Goal: Transaction & Acquisition: Subscribe to service/newsletter

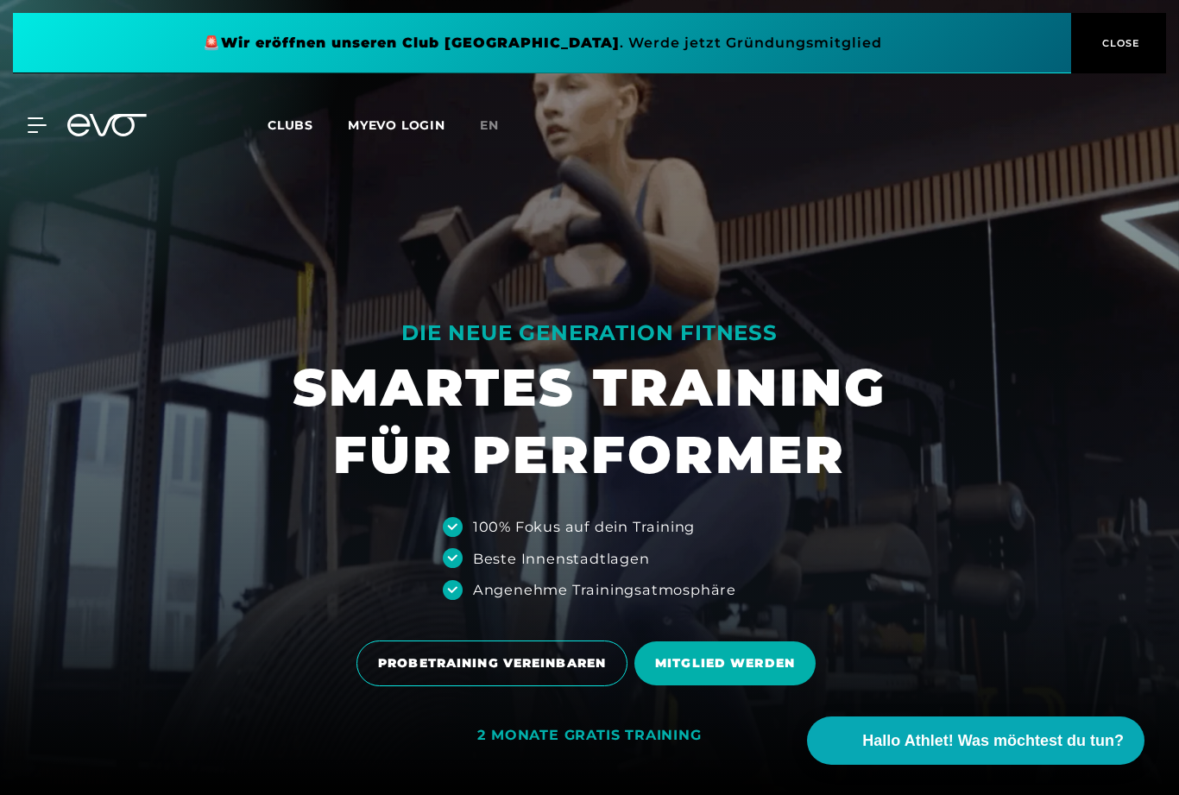
click at [1121, 43] on span "CLOSE" at bounding box center [1119, 43] width 42 height 16
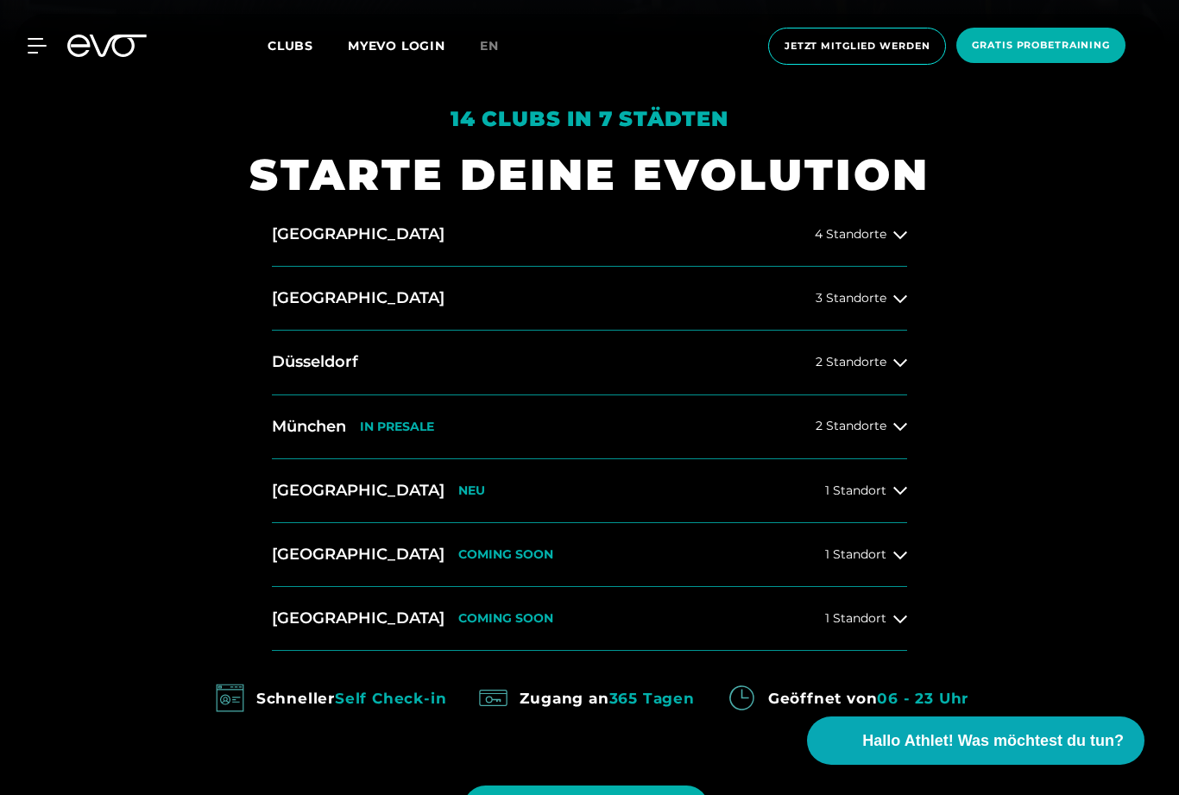
scroll to position [750, 0]
click at [902, 242] on icon at bounding box center [900, 235] width 14 height 14
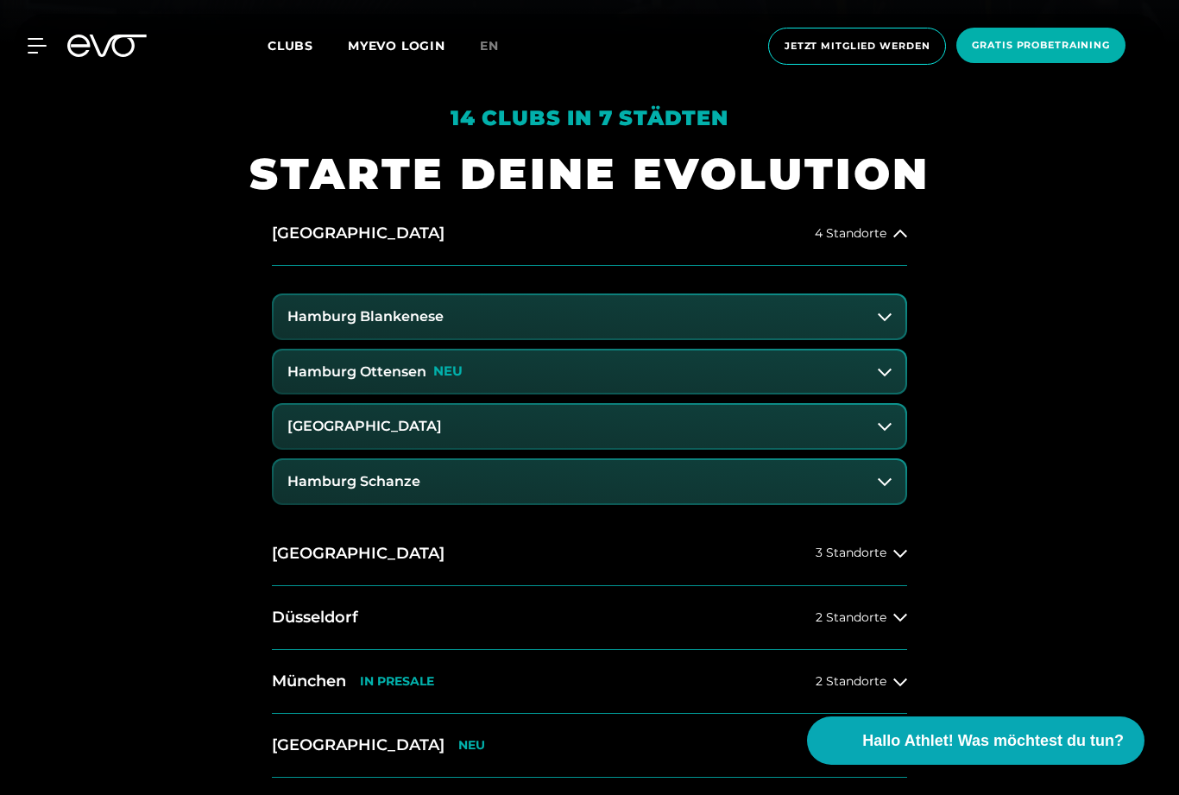
click at [887, 324] on icon at bounding box center [885, 317] width 14 height 14
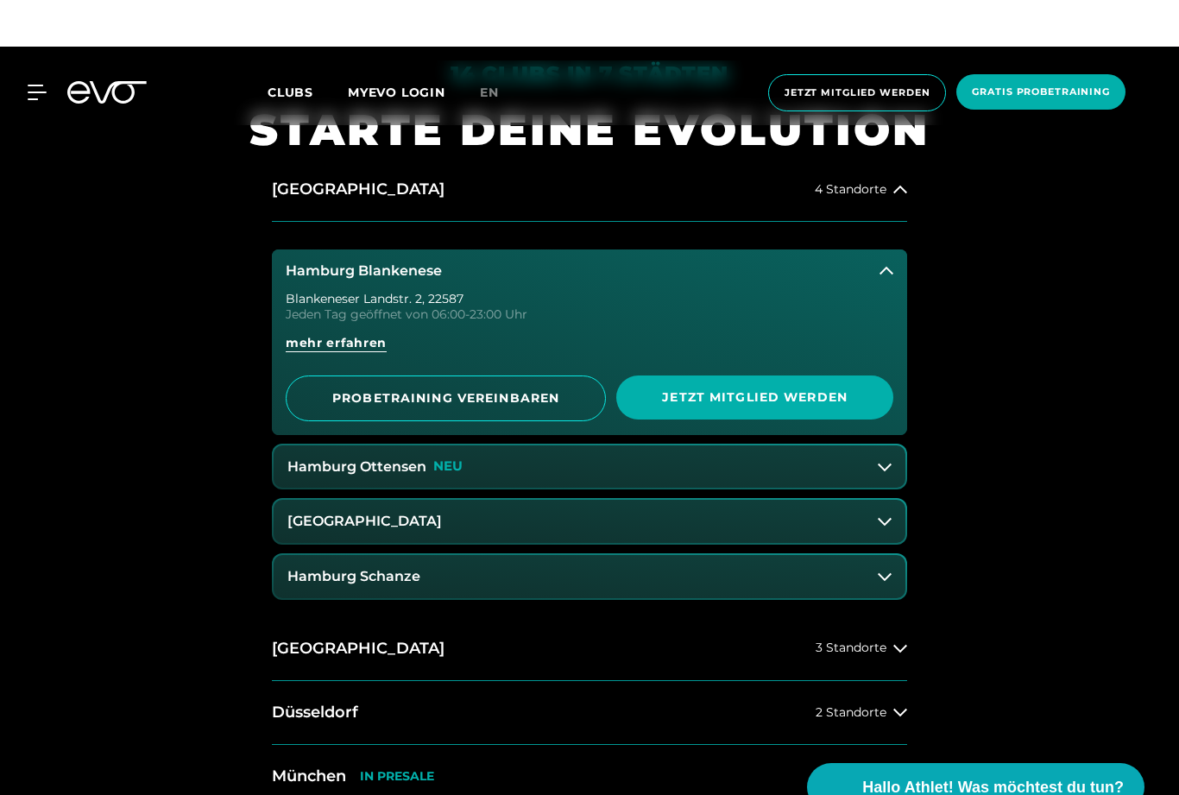
scroll to position [794, 0]
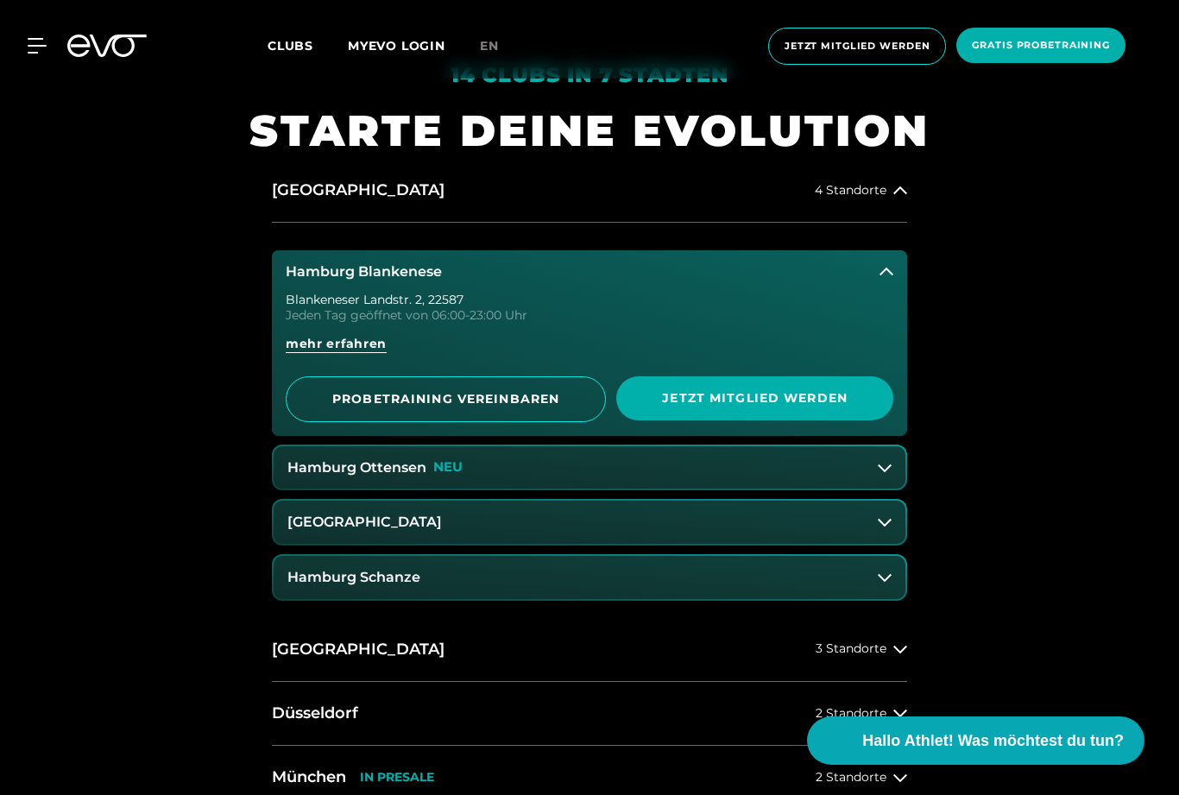
click at [886, 279] on icon at bounding box center [887, 272] width 14 height 14
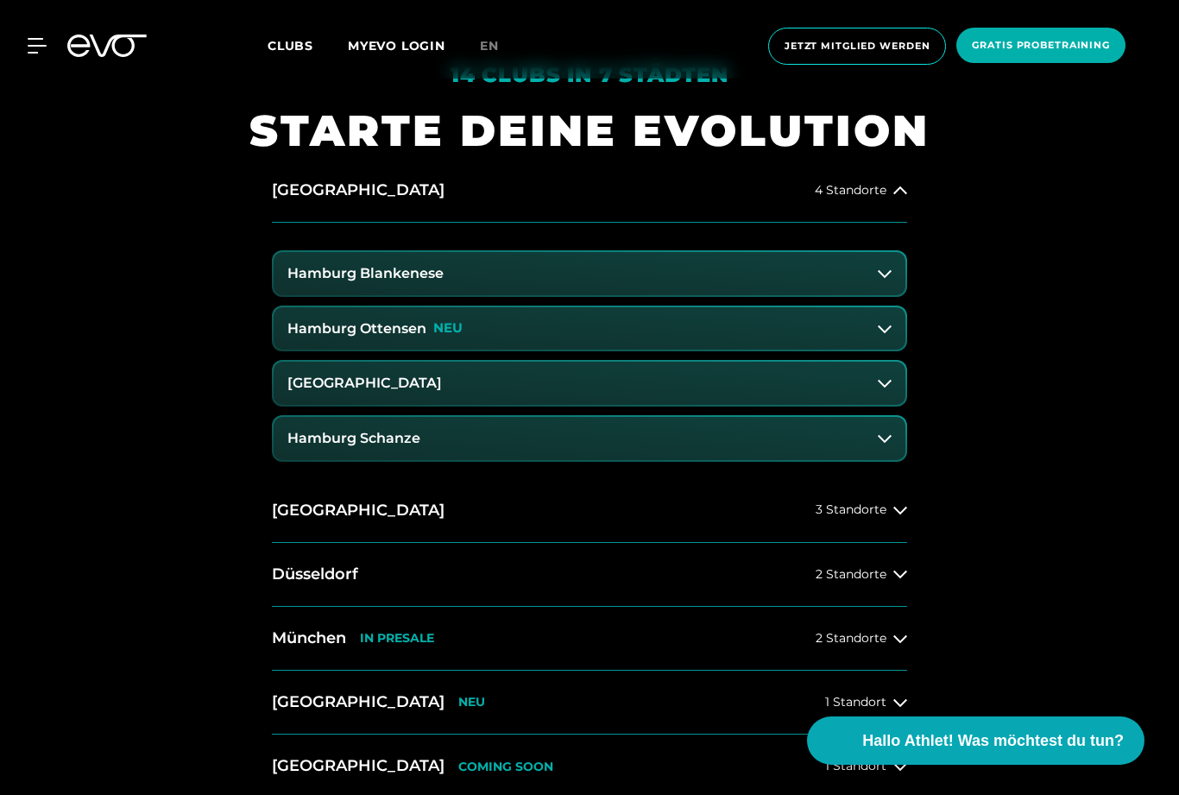
click at [1102, 284] on div "14 Clubs in 7 Städten STARTE DEINE EVOLUTION [GEOGRAPHIC_DATA] 4 Standorte [GEO…" at bounding box center [589, 558] width 1179 height 1115
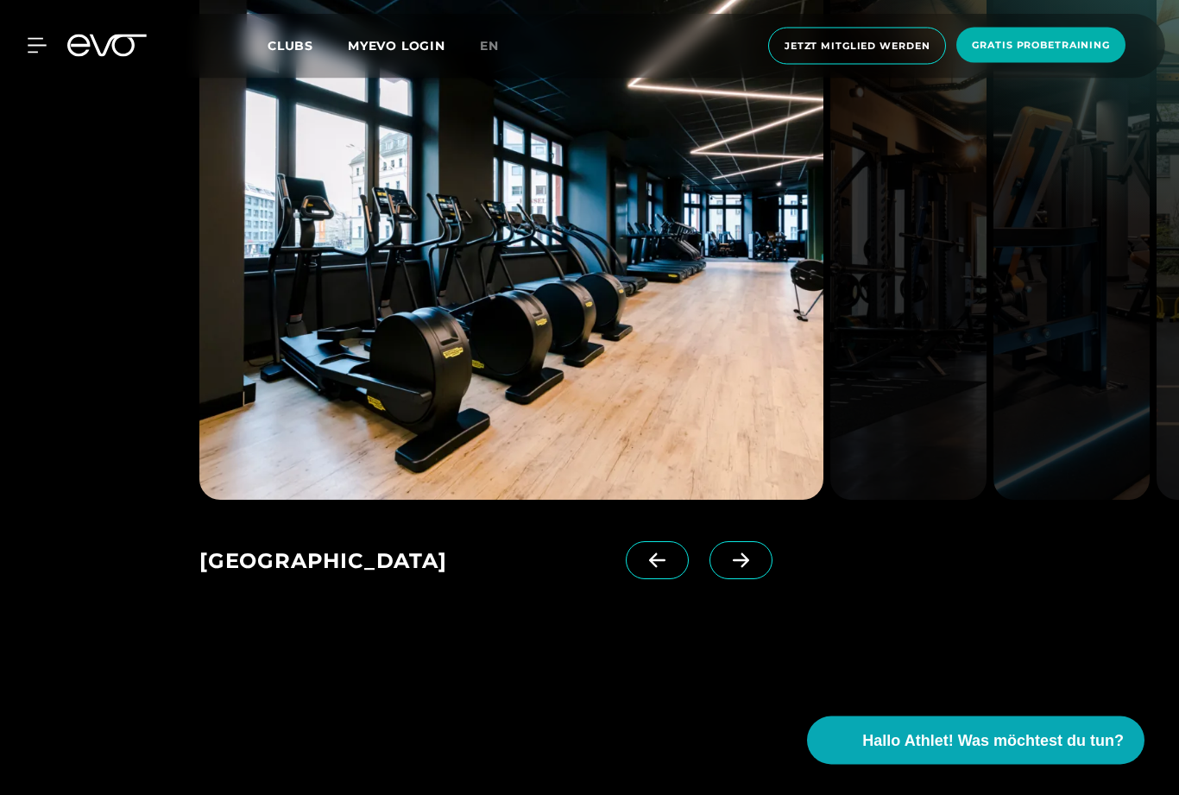
scroll to position [2629, 0]
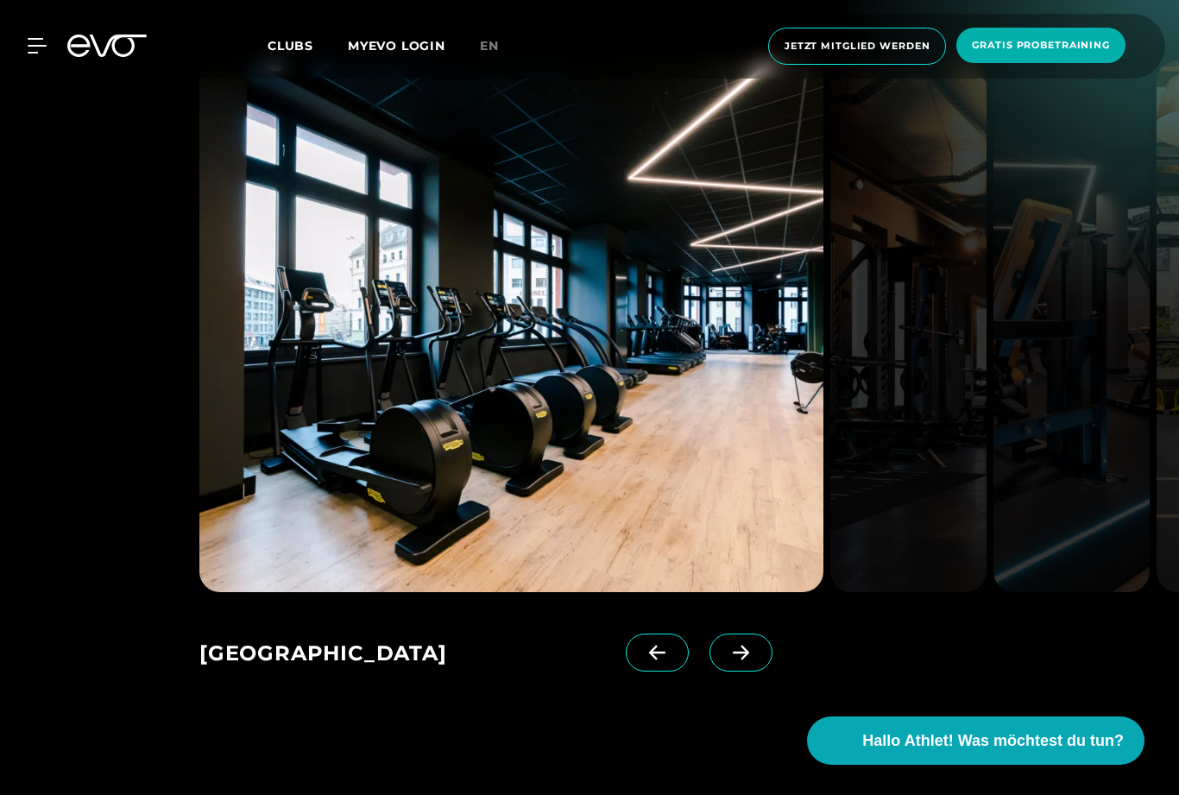
click at [762, 672] on span at bounding box center [741, 653] width 63 height 38
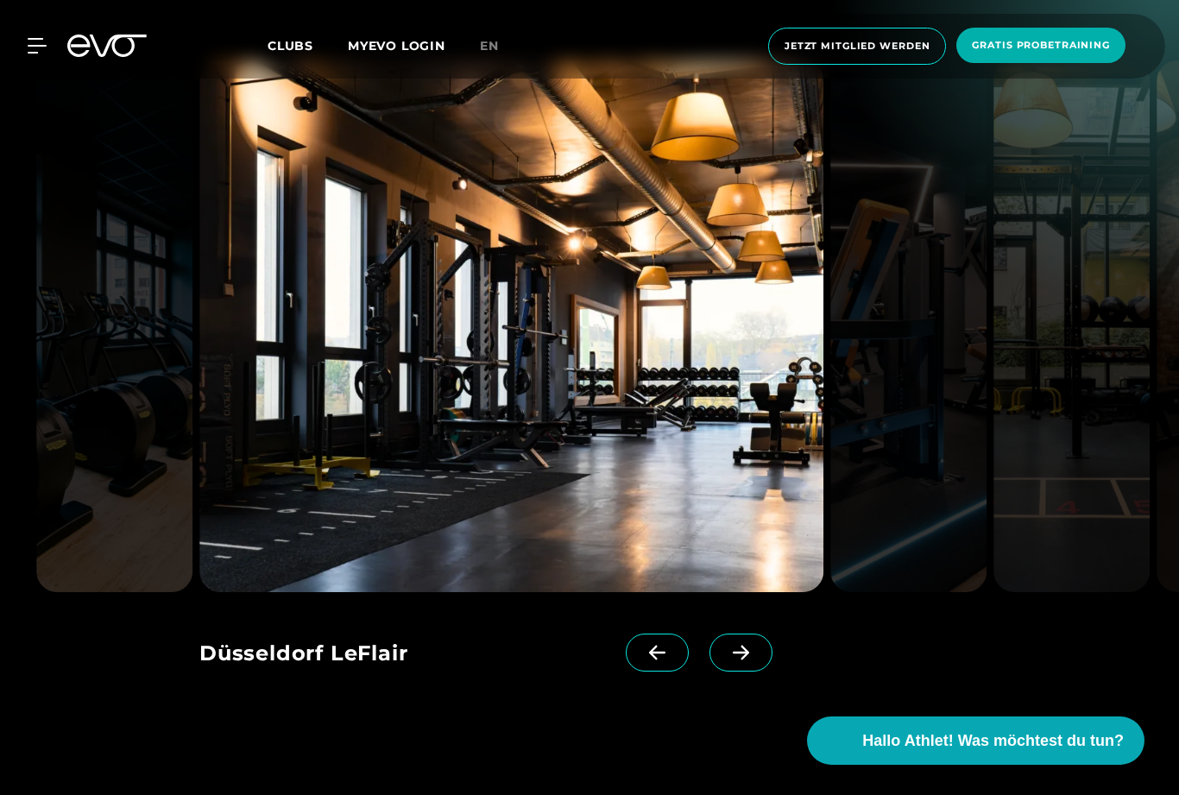
click at [749, 672] on span at bounding box center [741, 653] width 63 height 38
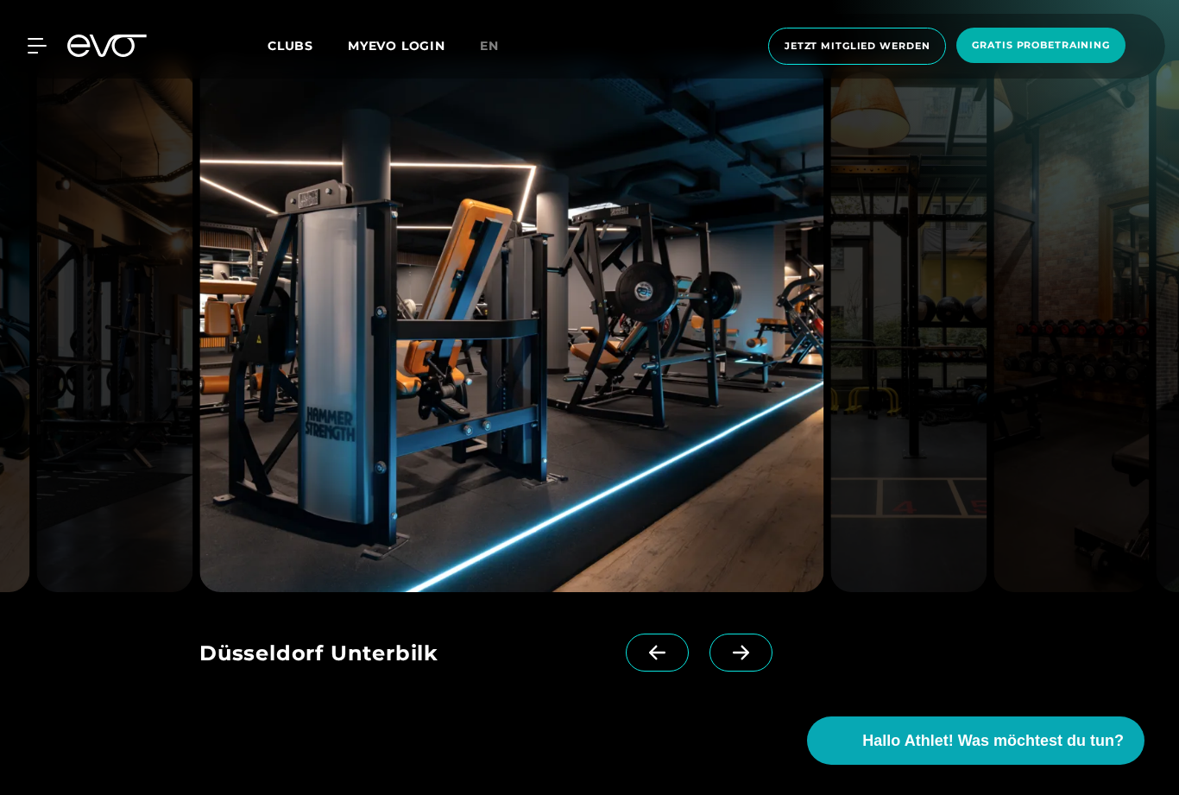
click at [751, 672] on span at bounding box center [741, 653] width 63 height 38
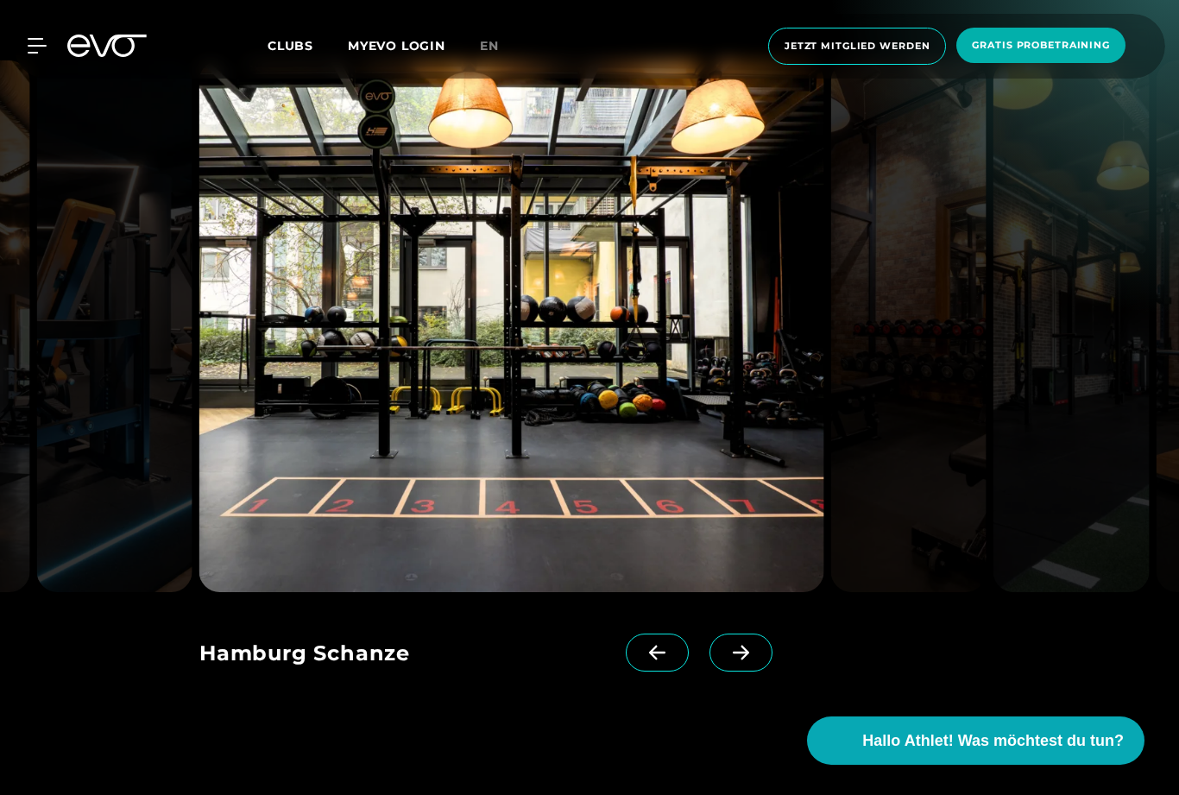
click at [746, 672] on span at bounding box center [741, 653] width 63 height 38
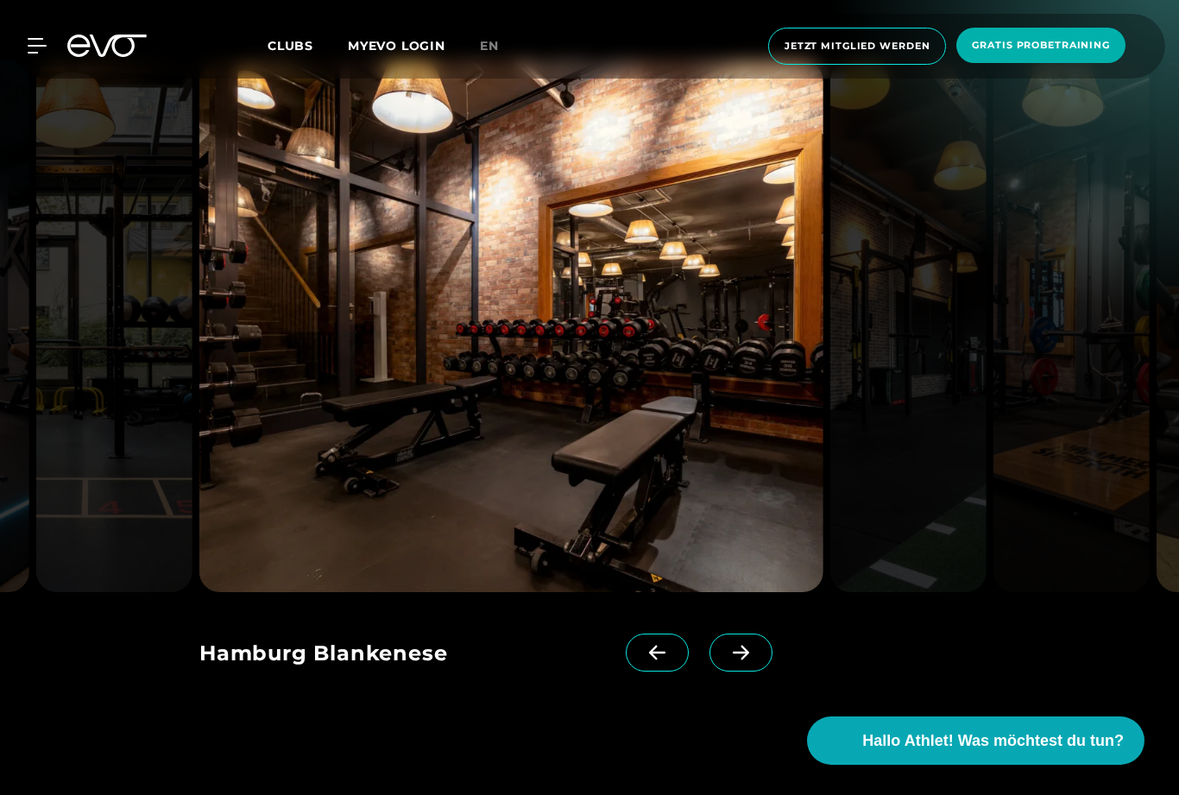
click at [751, 672] on span at bounding box center [741, 653] width 63 height 38
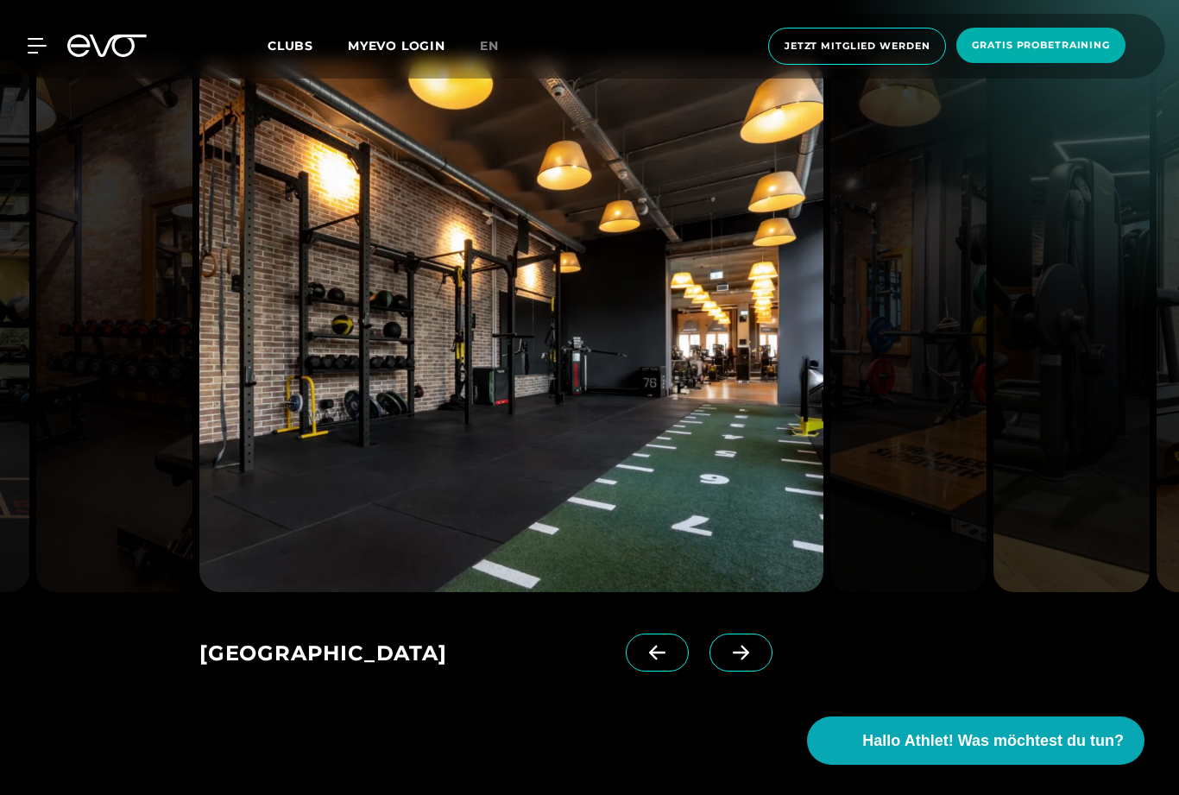
click at [750, 672] on span at bounding box center [741, 653] width 63 height 38
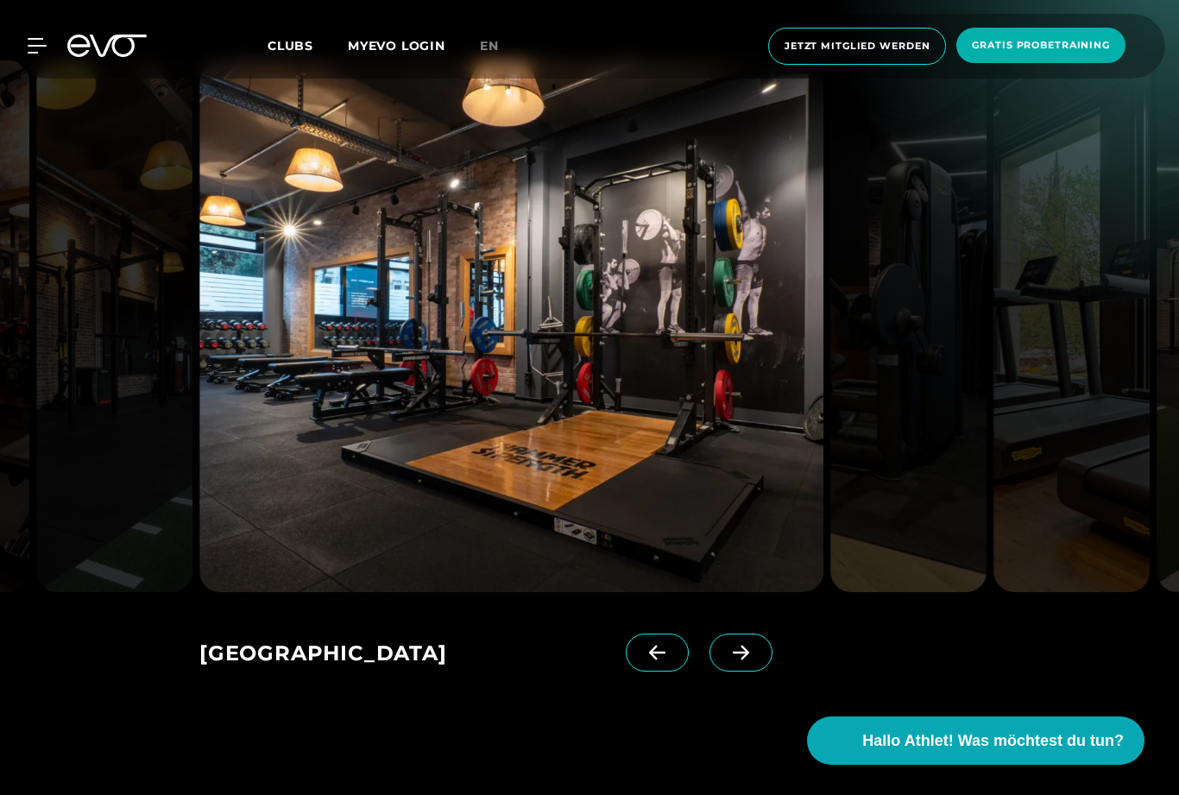
click at [748, 672] on span at bounding box center [741, 653] width 63 height 38
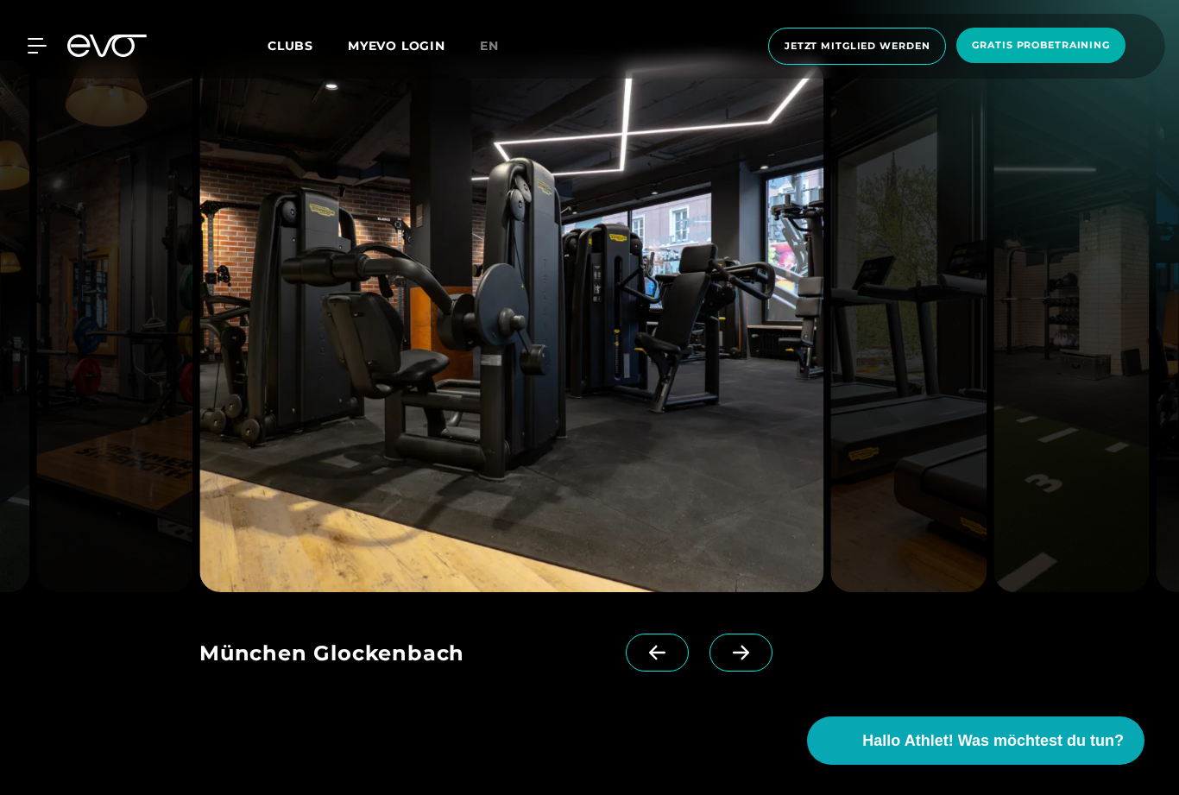
click at [751, 672] on span at bounding box center [741, 653] width 63 height 38
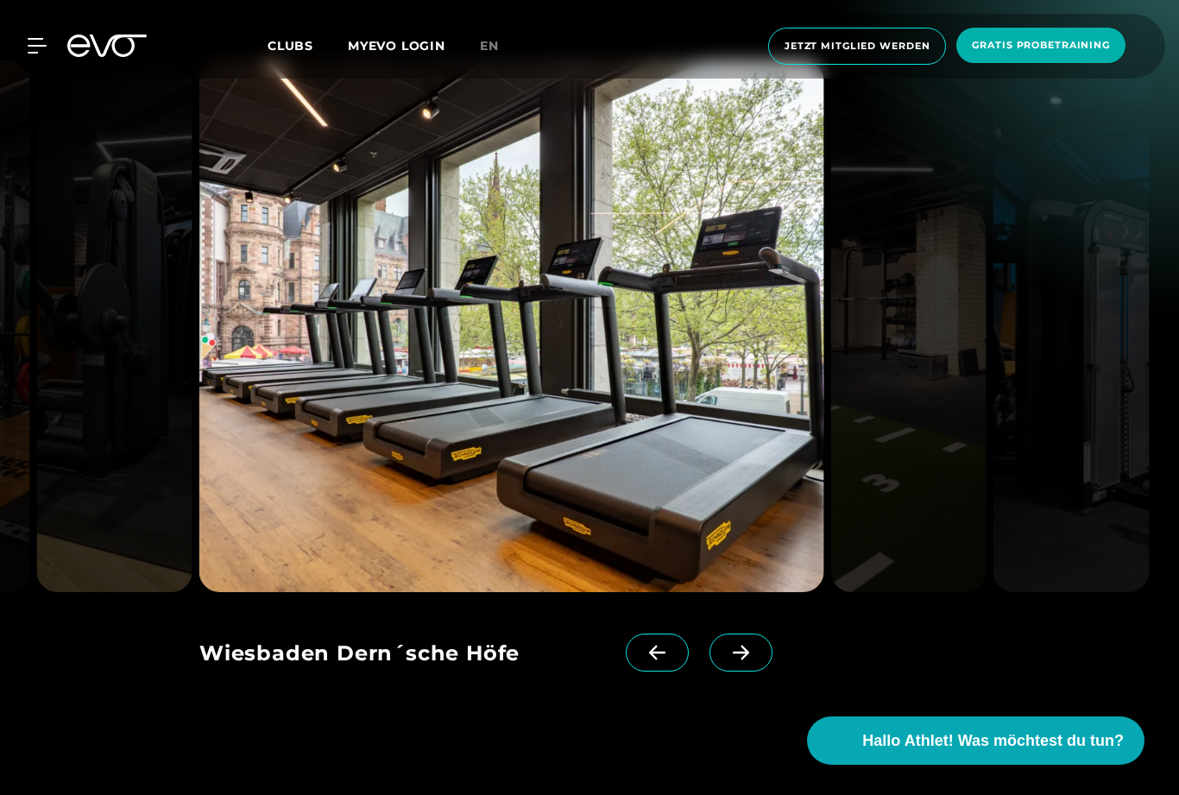
click at [755, 660] on icon at bounding box center [741, 653] width 30 height 16
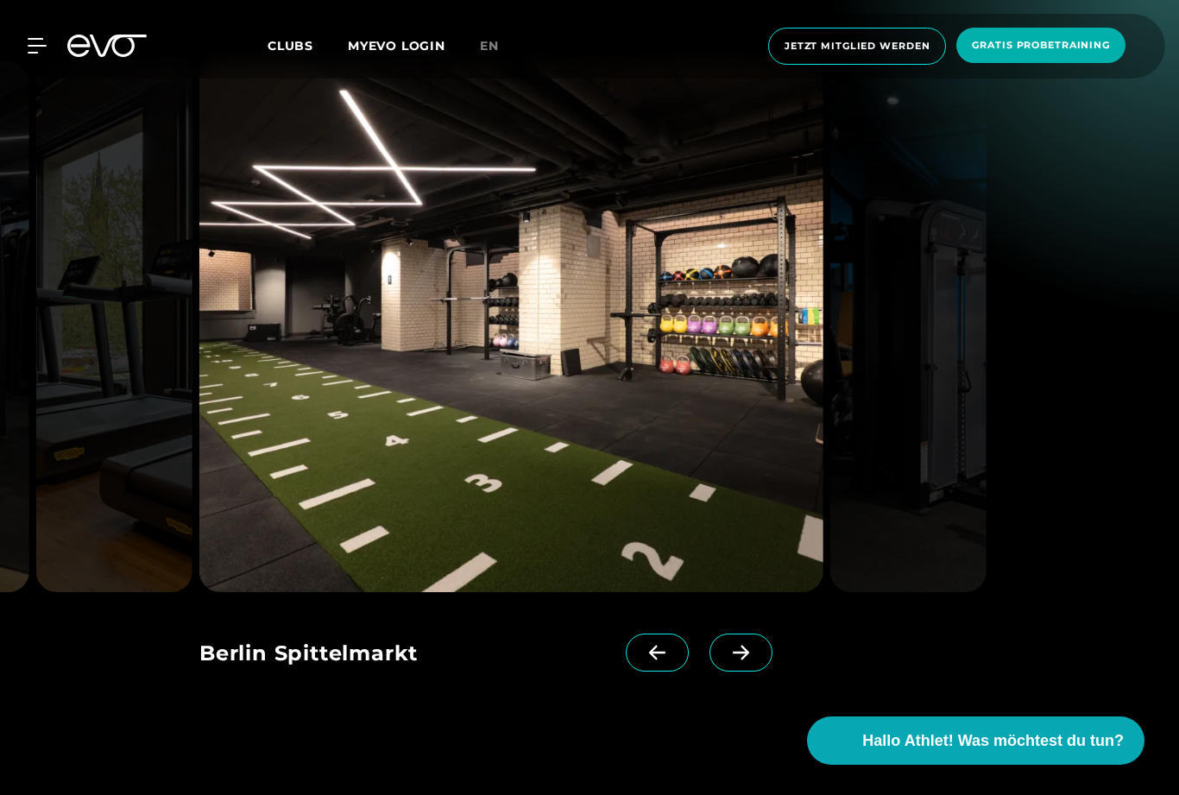
click at [751, 660] on icon at bounding box center [741, 653] width 30 height 16
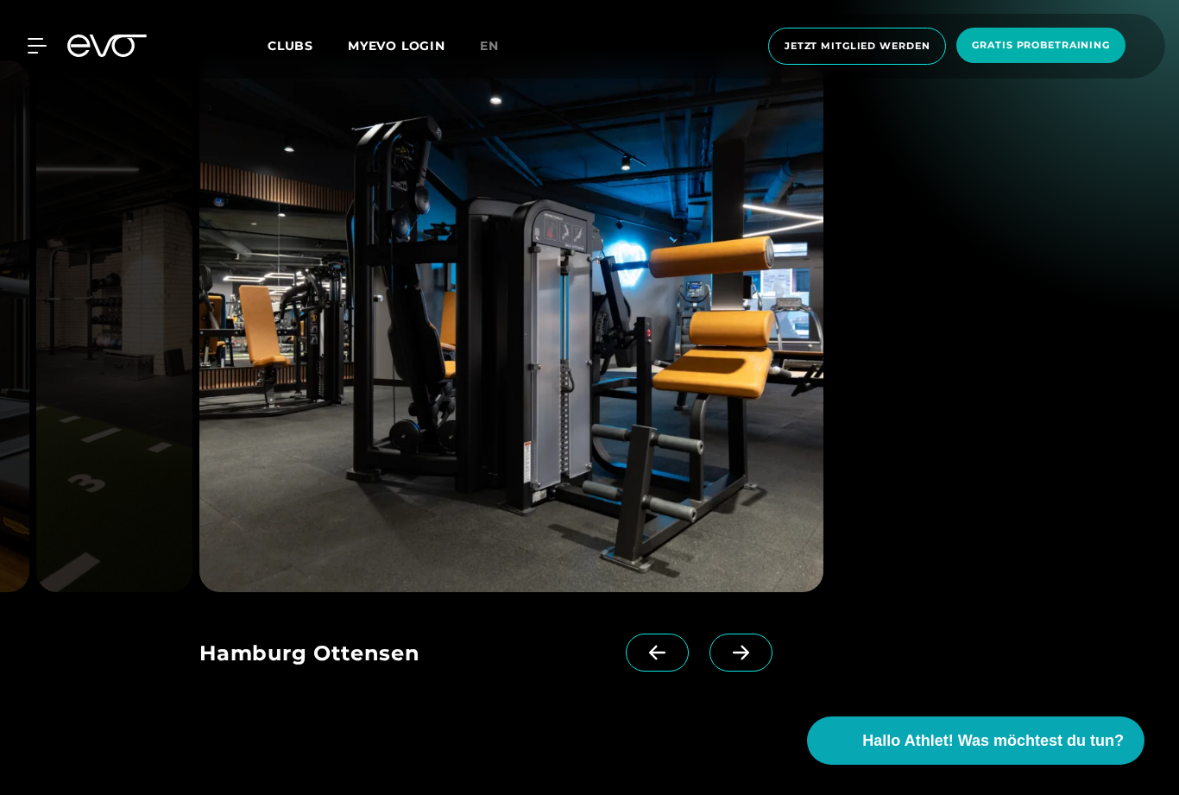
click at [752, 672] on span at bounding box center [741, 653] width 63 height 38
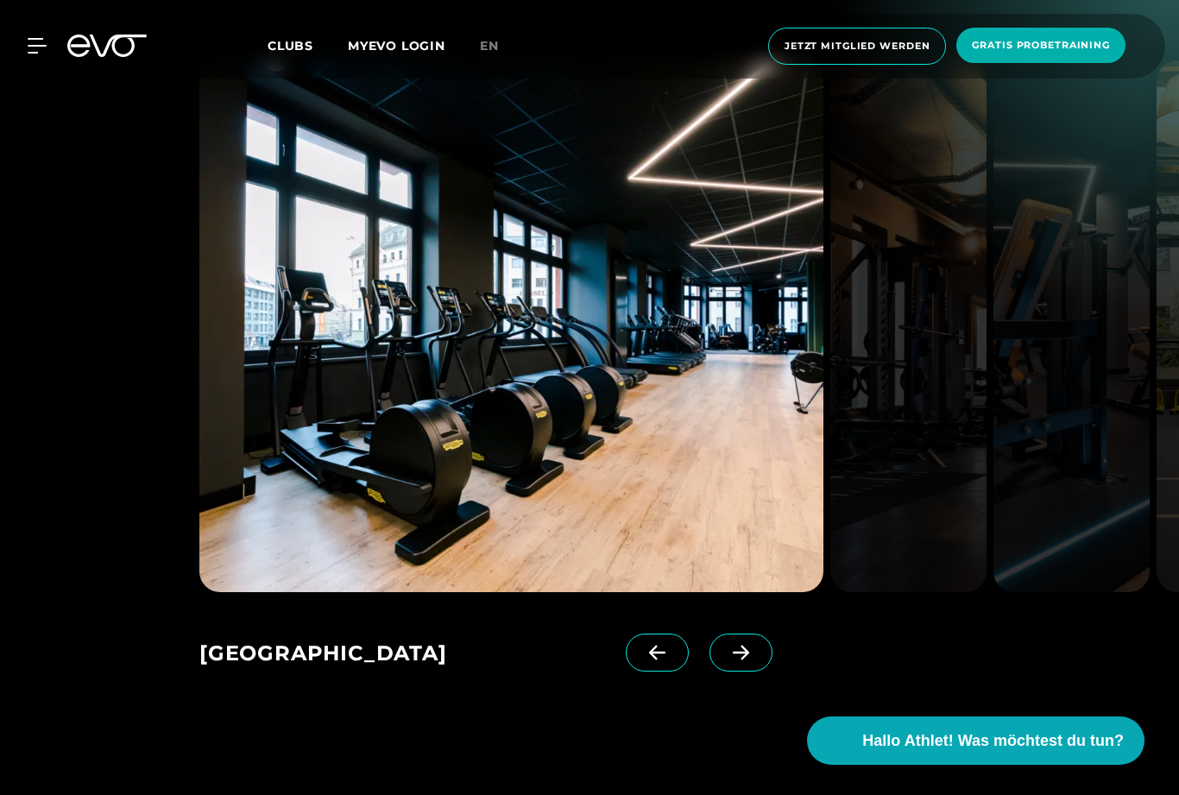
click at [754, 672] on span at bounding box center [741, 653] width 63 height 38
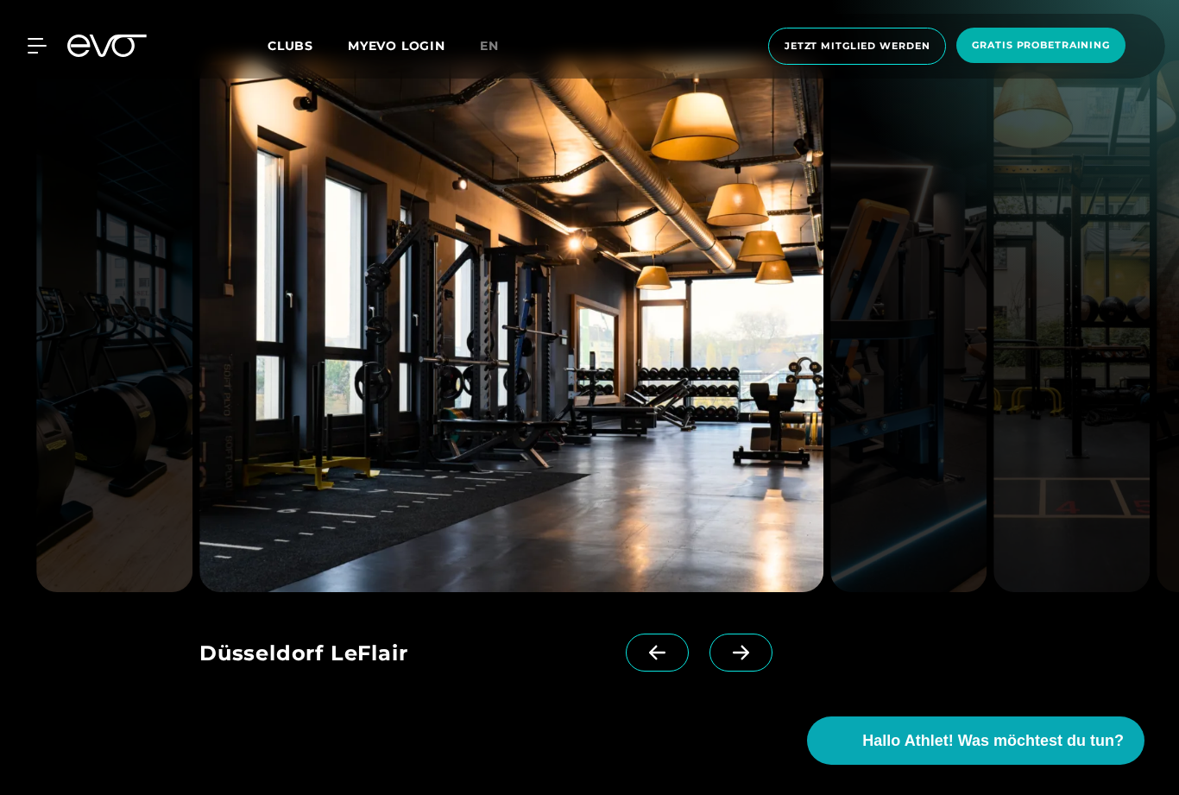
click at [743, 672] on span at bounding box center [741, 653] width 63 height 38
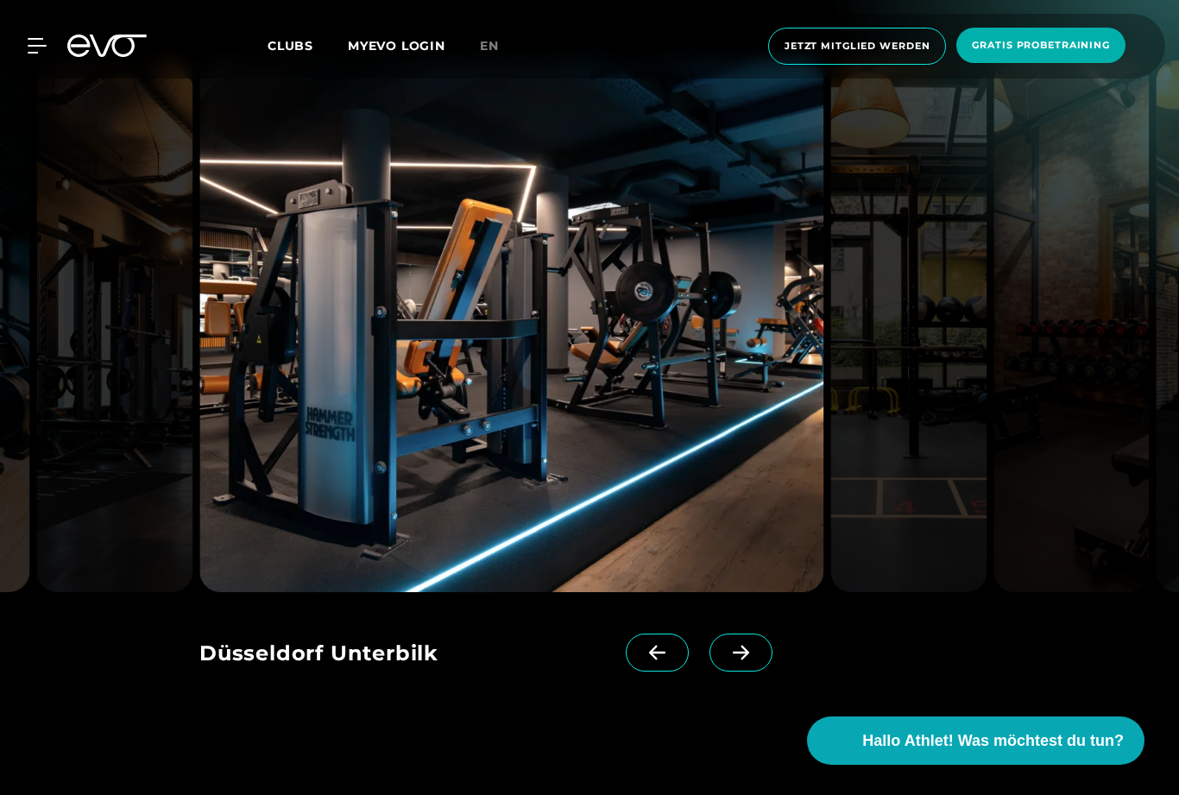
click at [739, 672] on span at bounding box center [741, 653] width 63 height 38
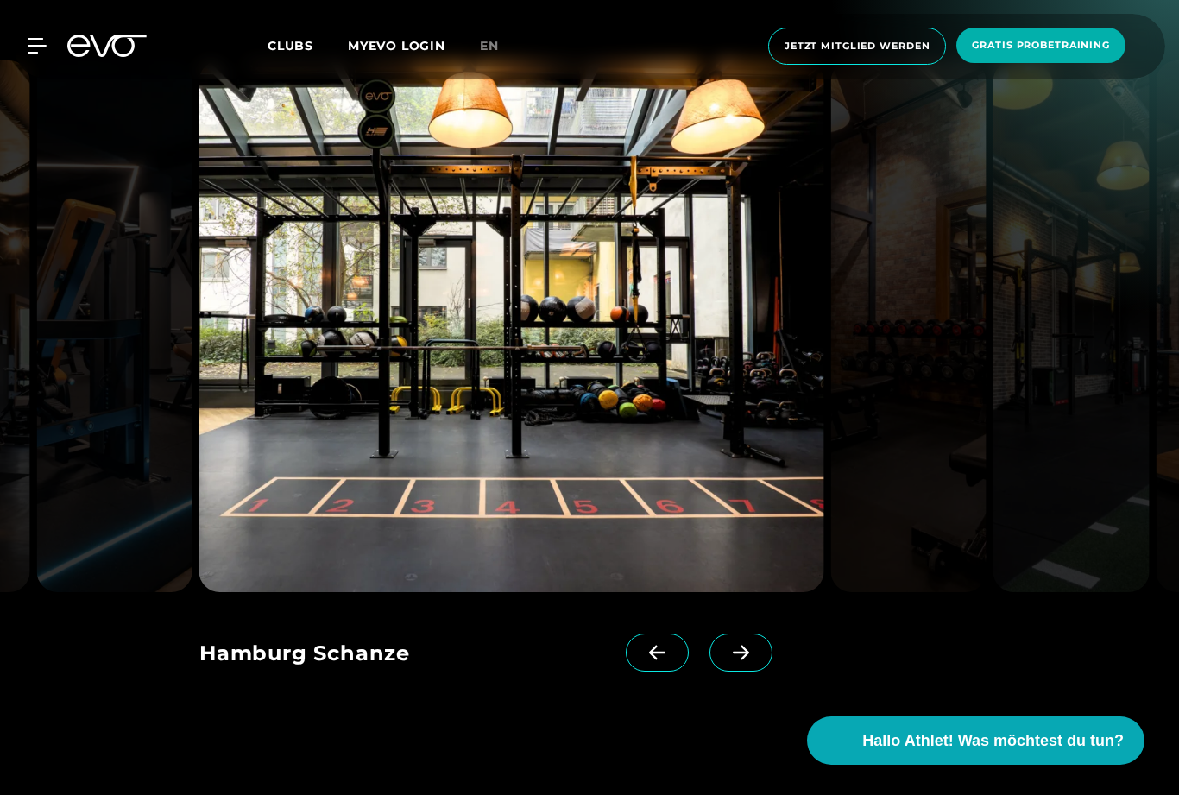
click at [739, 672] on span at bounding box center [741, 653] width 63 height 38
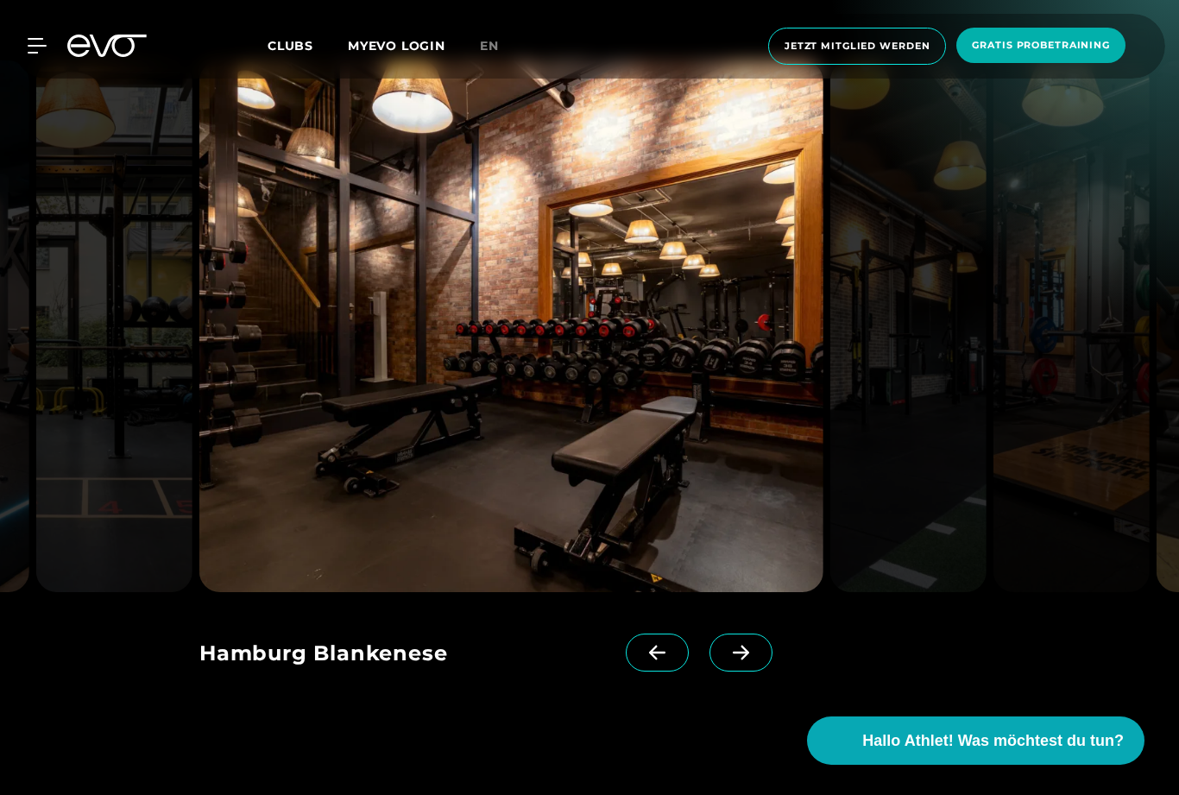
click at [738, 672] on span at bounding box center [741, 653] width 63 height 38
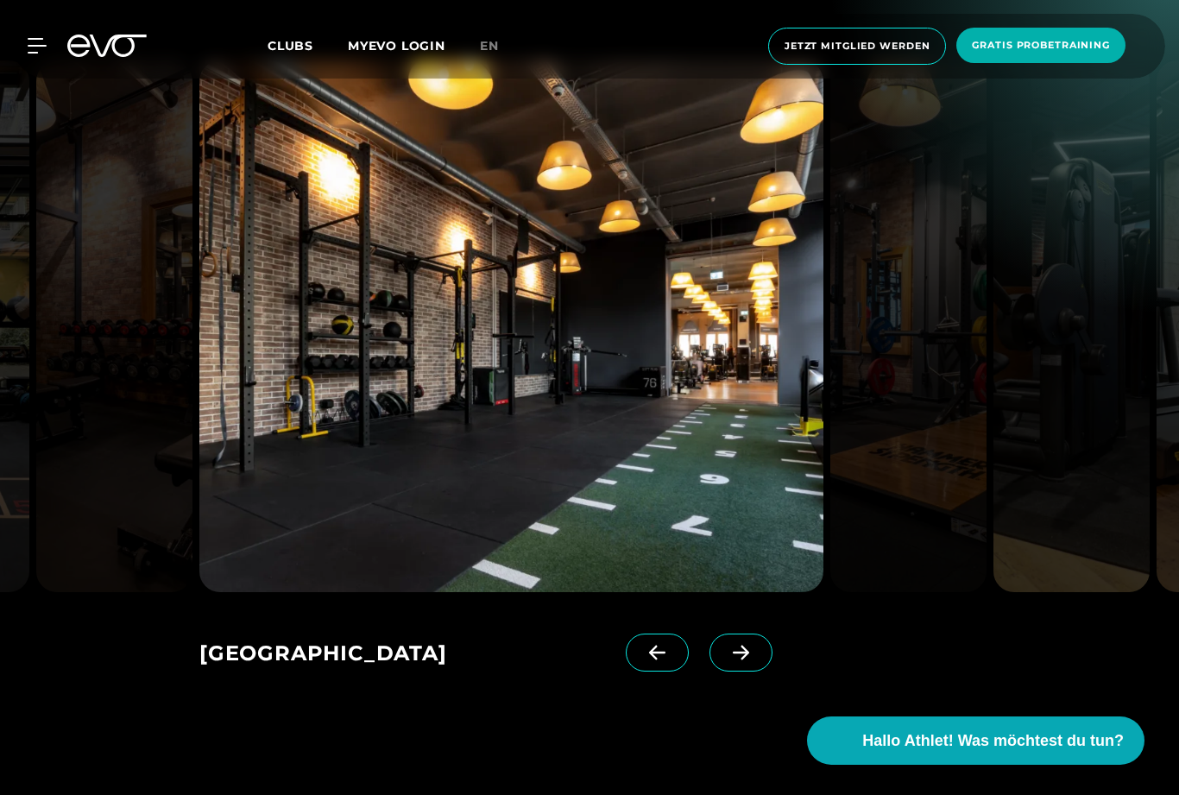
click at [654, 660] on icon at bounding box center [657, 653] width 16 height 15
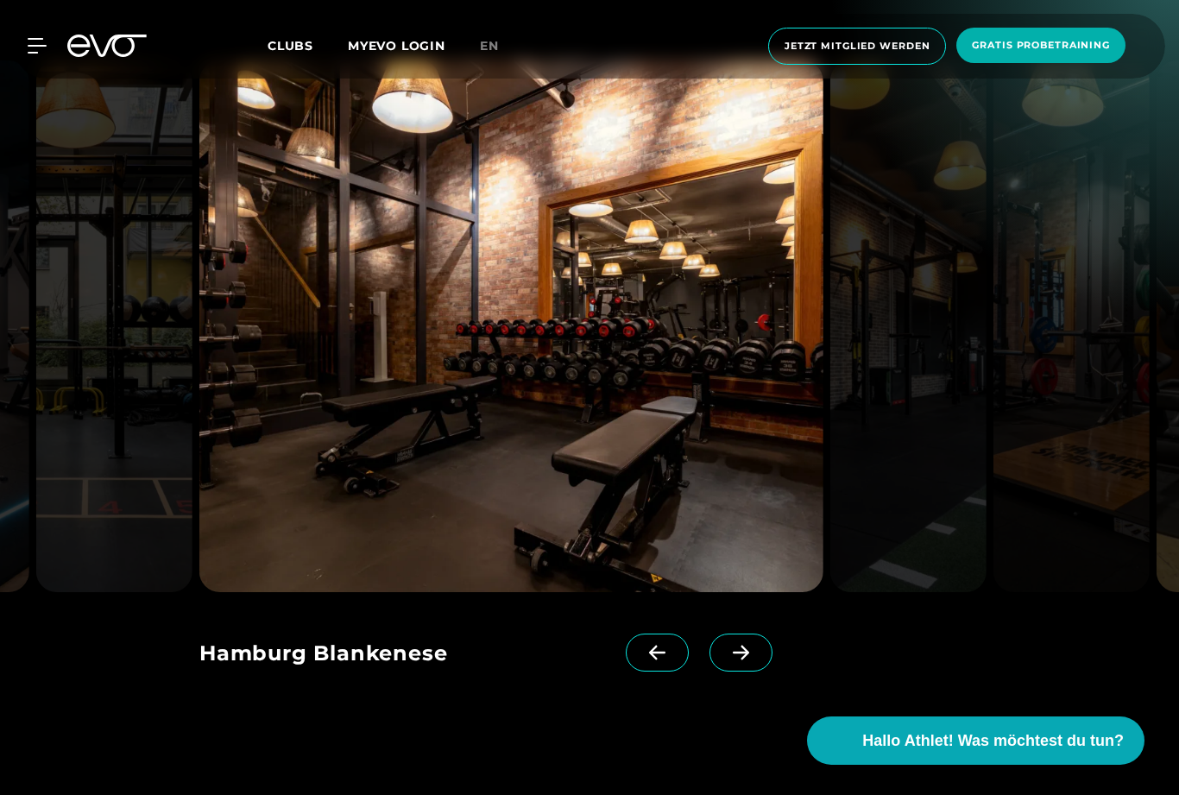
click at [745, 672] on span at bounding box center [741, 653] width 63 height 38
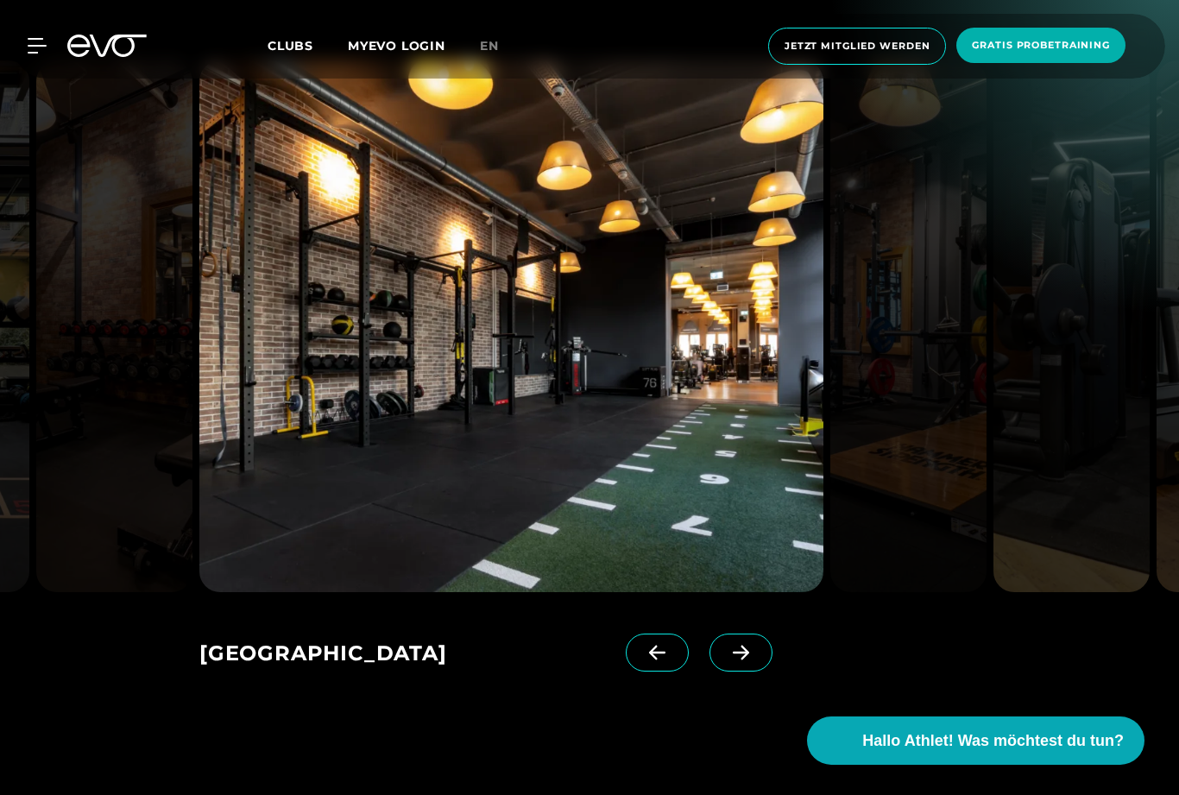
click at [742, 660] on icon at bounding box center [741, 653] width 30 height 16
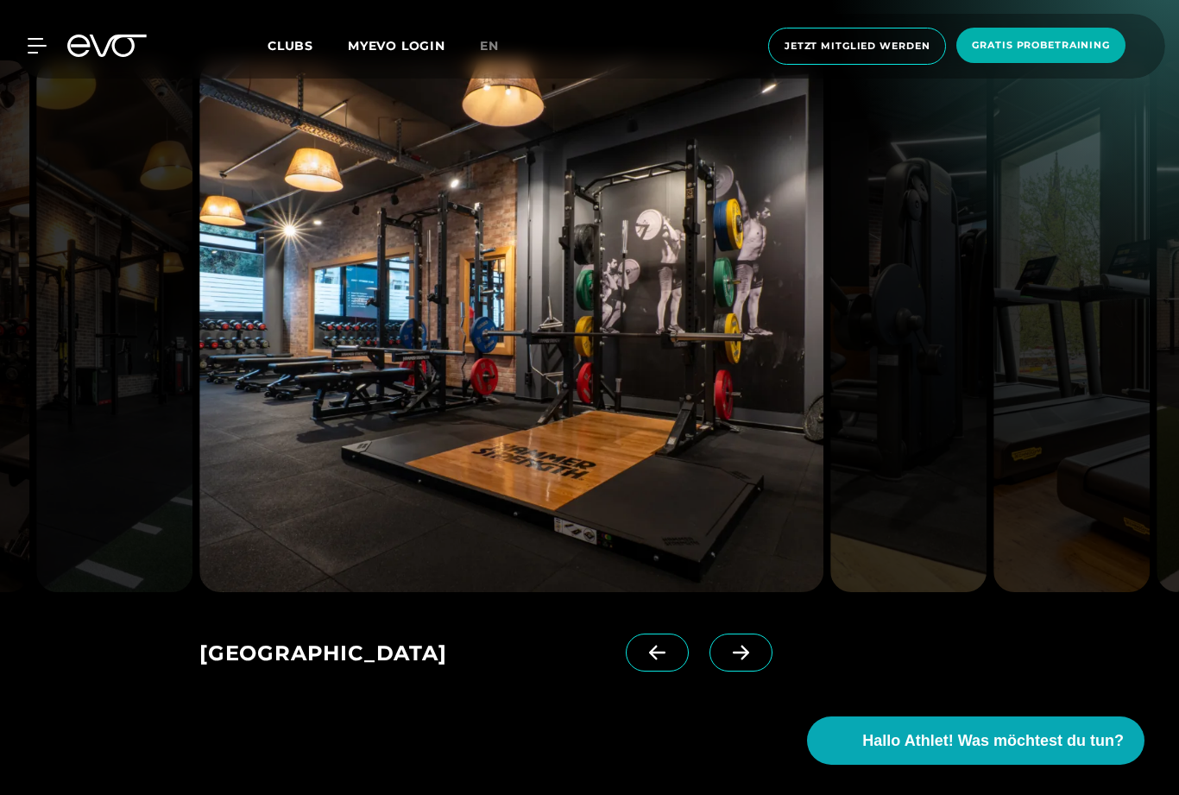
click at [743, 660] on icon at bounding box center [741, 653] width 16 height 15
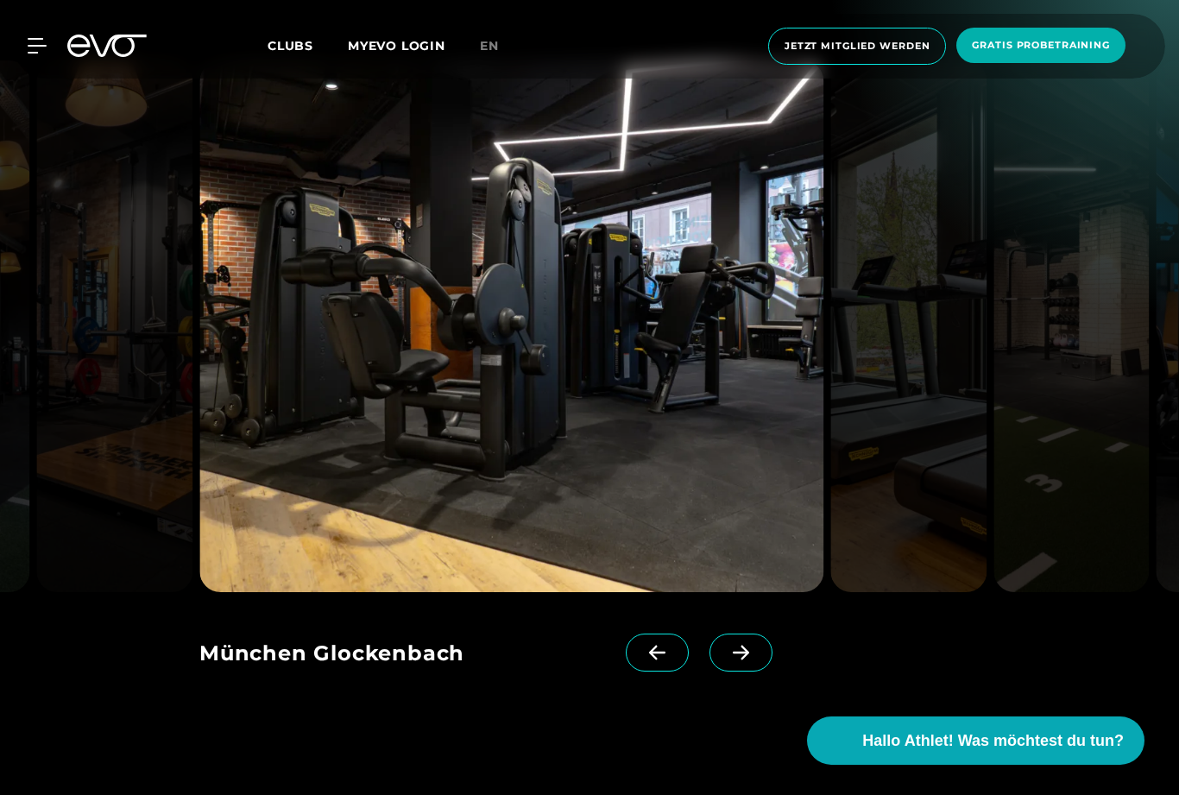
click at [742, 660] on icon at bounding box center [741, 653] width 30 height 16
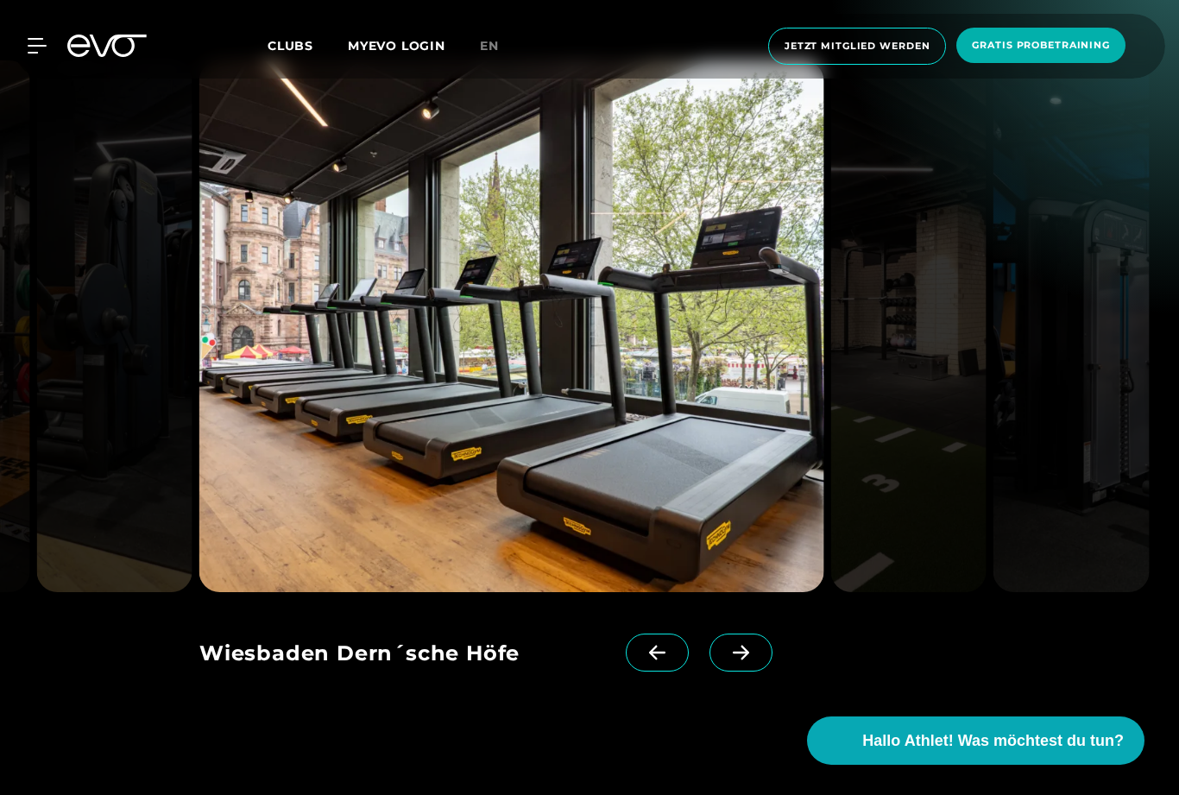
click at [742, 660] on icon at bounding box center [741, 653] width 16 height 15
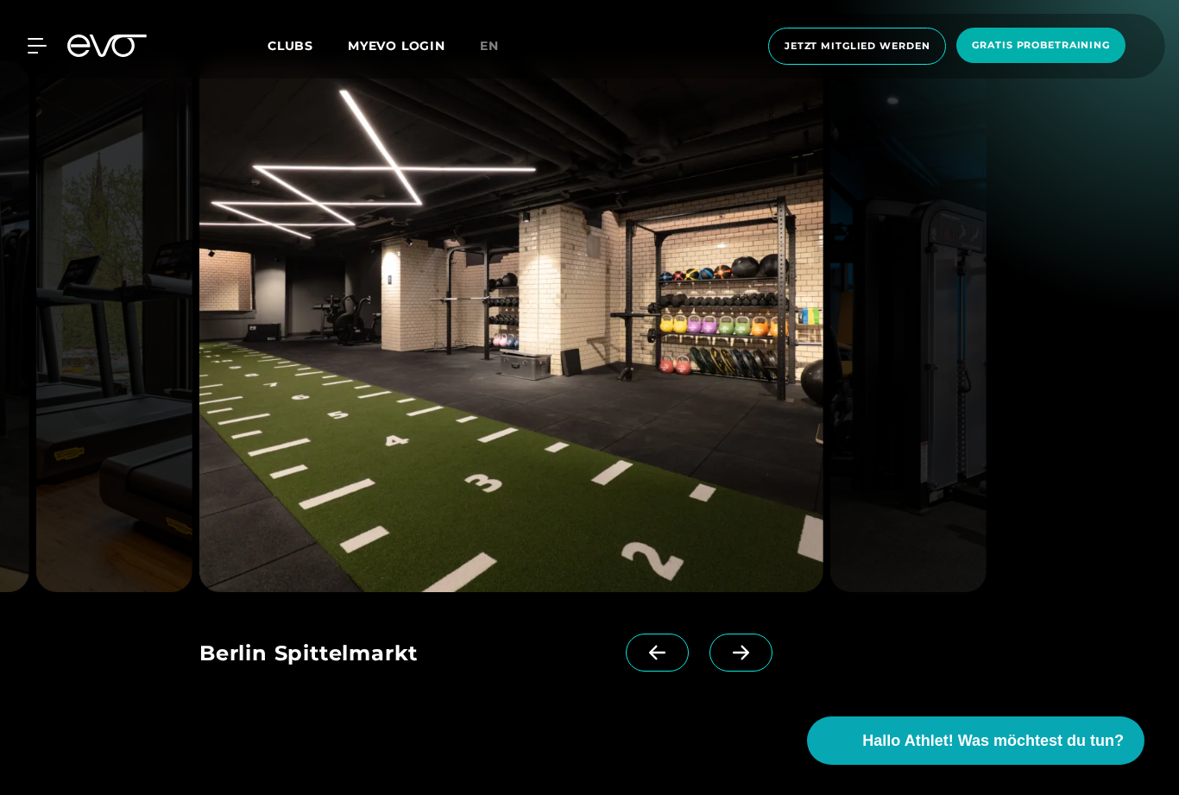
click at [742, 660] on icon at bounding box center [741, 653] width 30 height 16
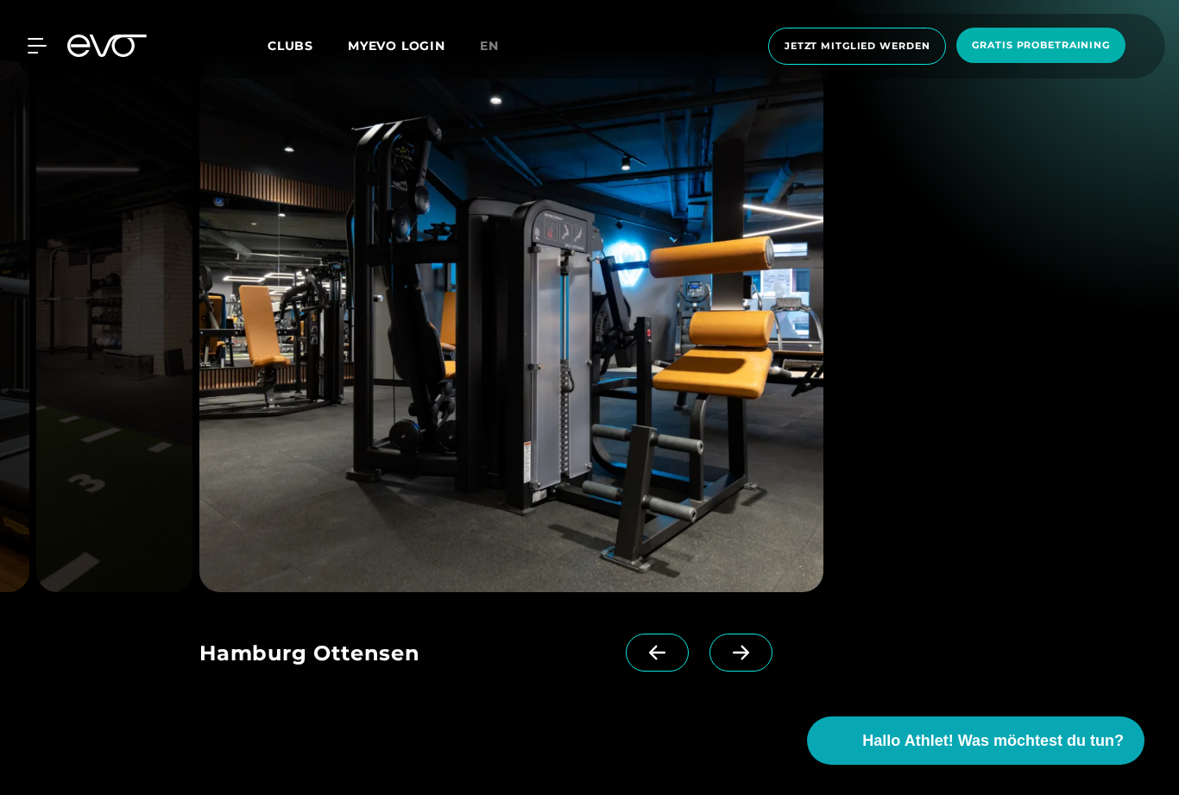
click at [742, 660] on icon at bounding box center [741, 653] width 30 height 16
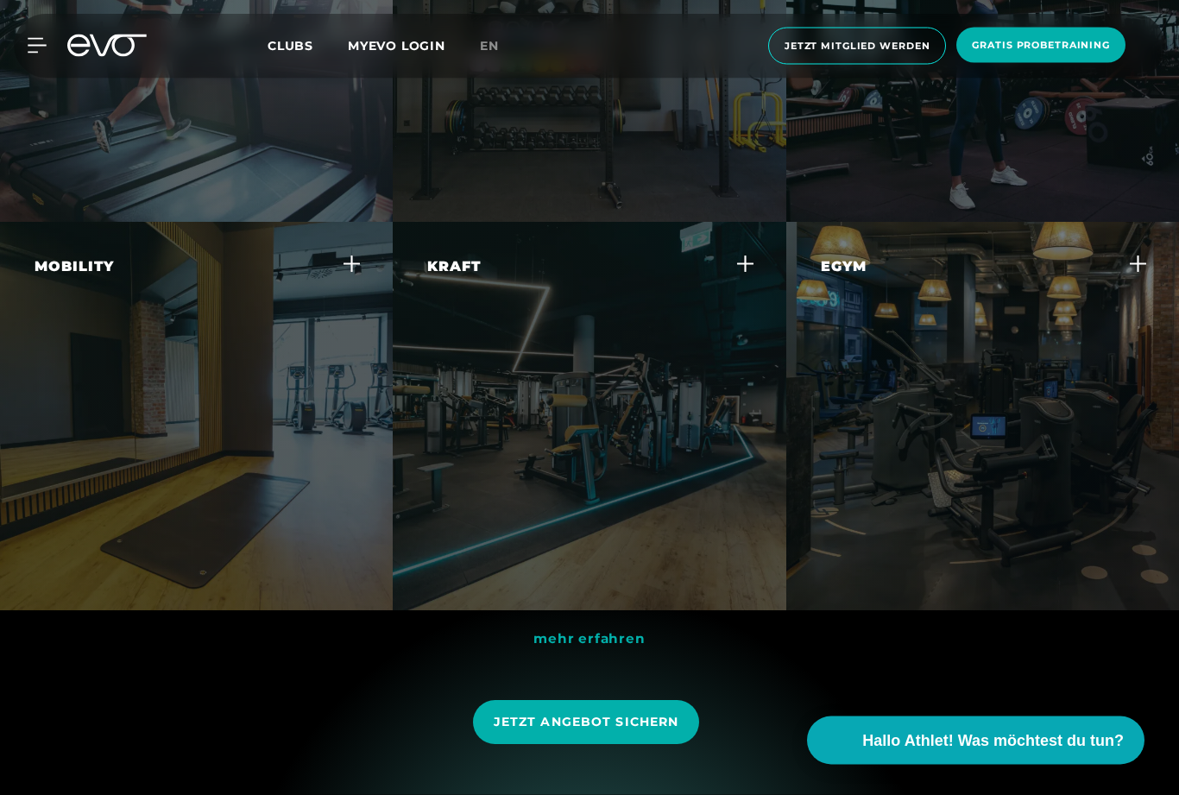
scroll to position [5544, 0]
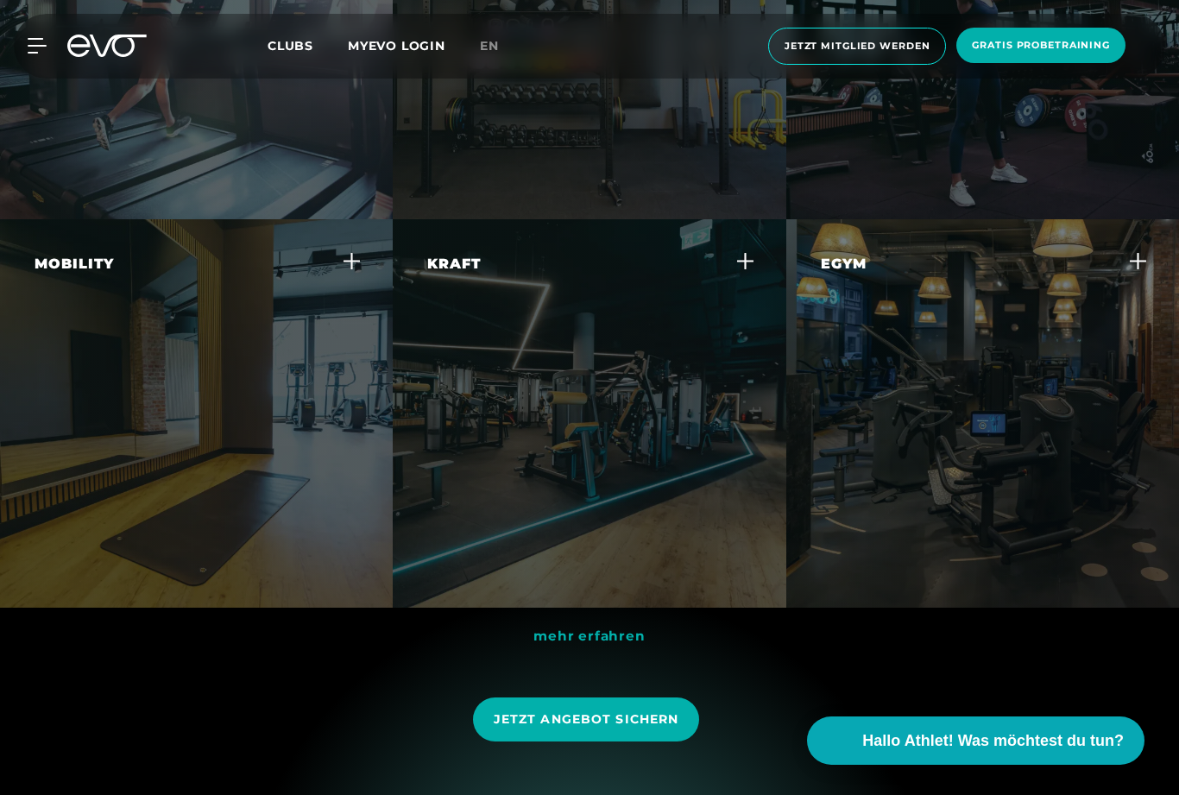
click at [346, 270] on icon at bounding box center [352, 261] width 18 height 18
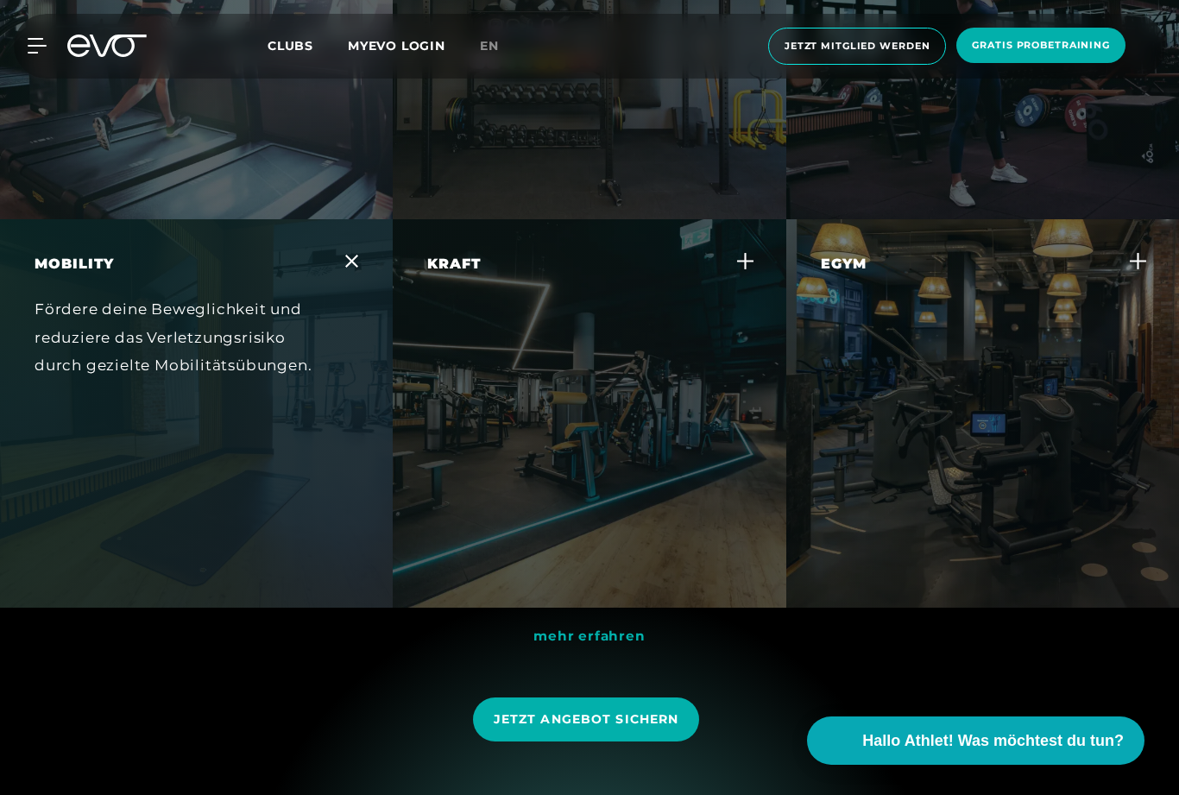
click at [346, 268] on icon at bounding box center [351, 261] width 13 height 13
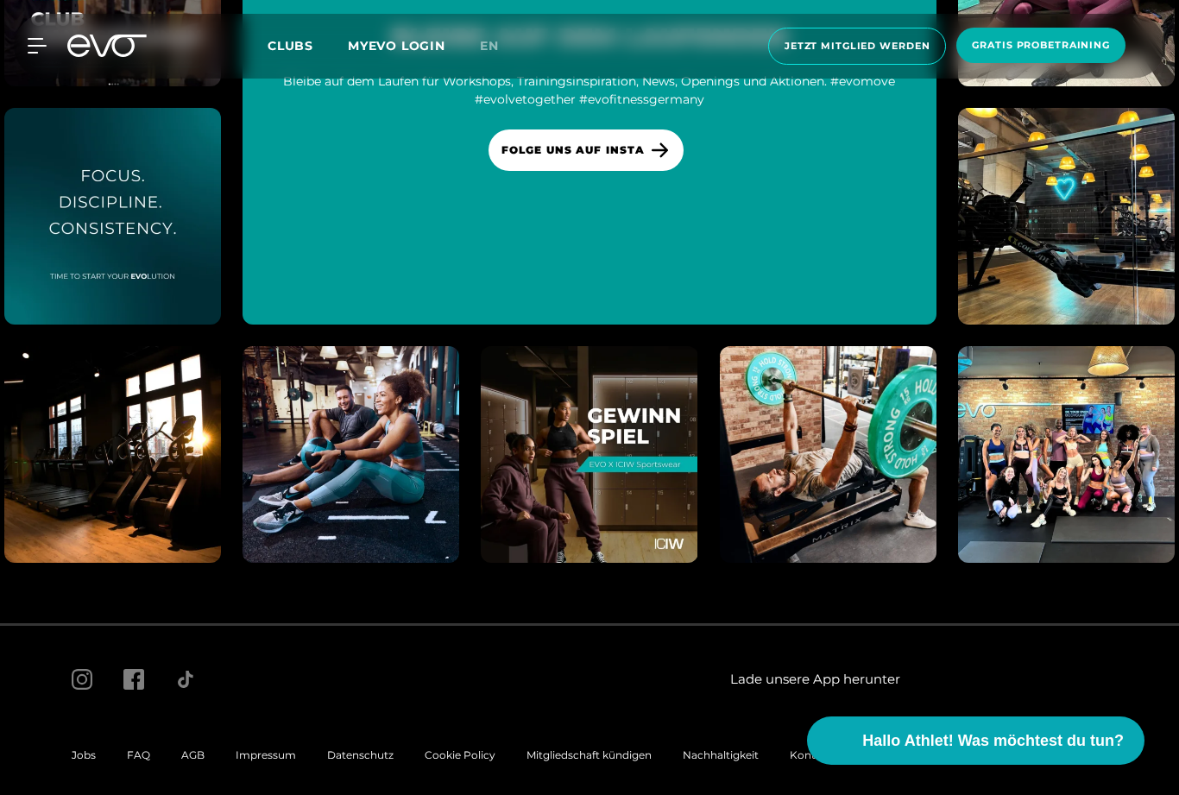
scroll to position [10261, 0]
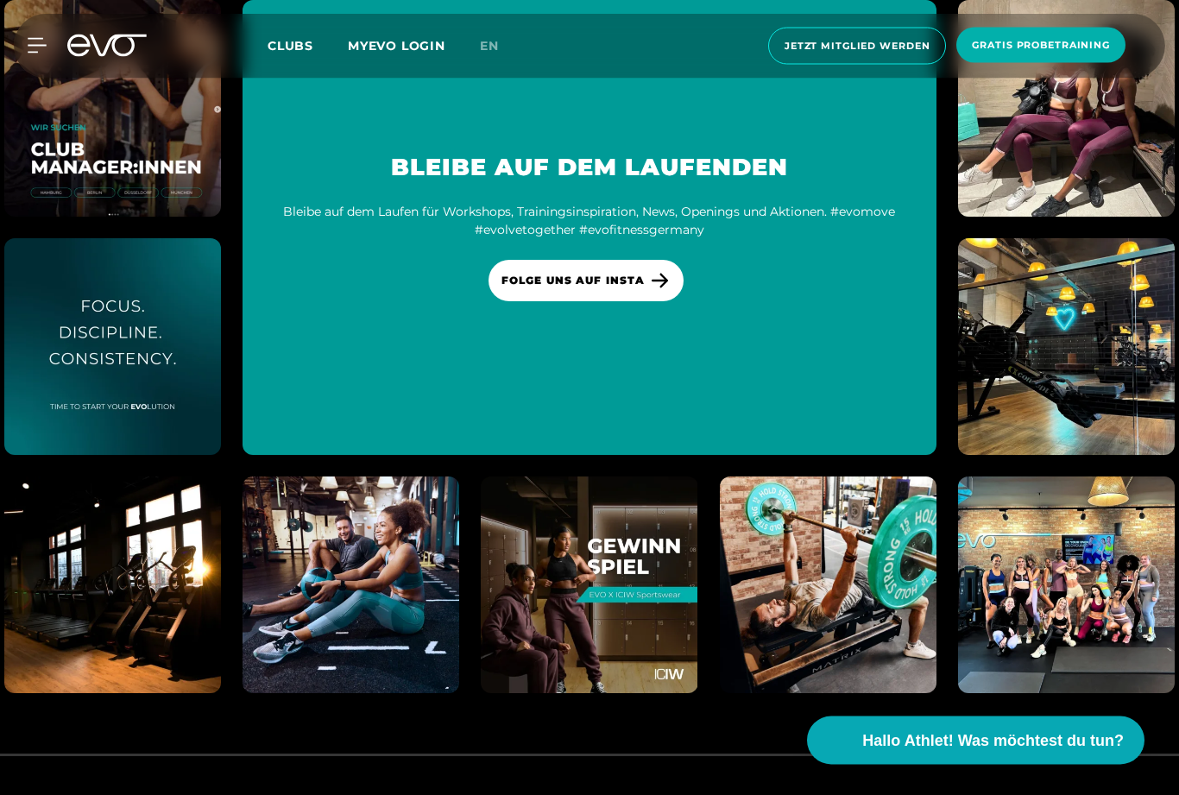
click at [1050, 2] on div "MyEVO Login Über EVO Mitgliedschaften Probetraining TAGESPASS EVO Studios [GEOG…" at bounding box center [589, 46] width 1179 height 92
click at [1098, 172] on img at bounding box center [1066, 108] width 217 height 217
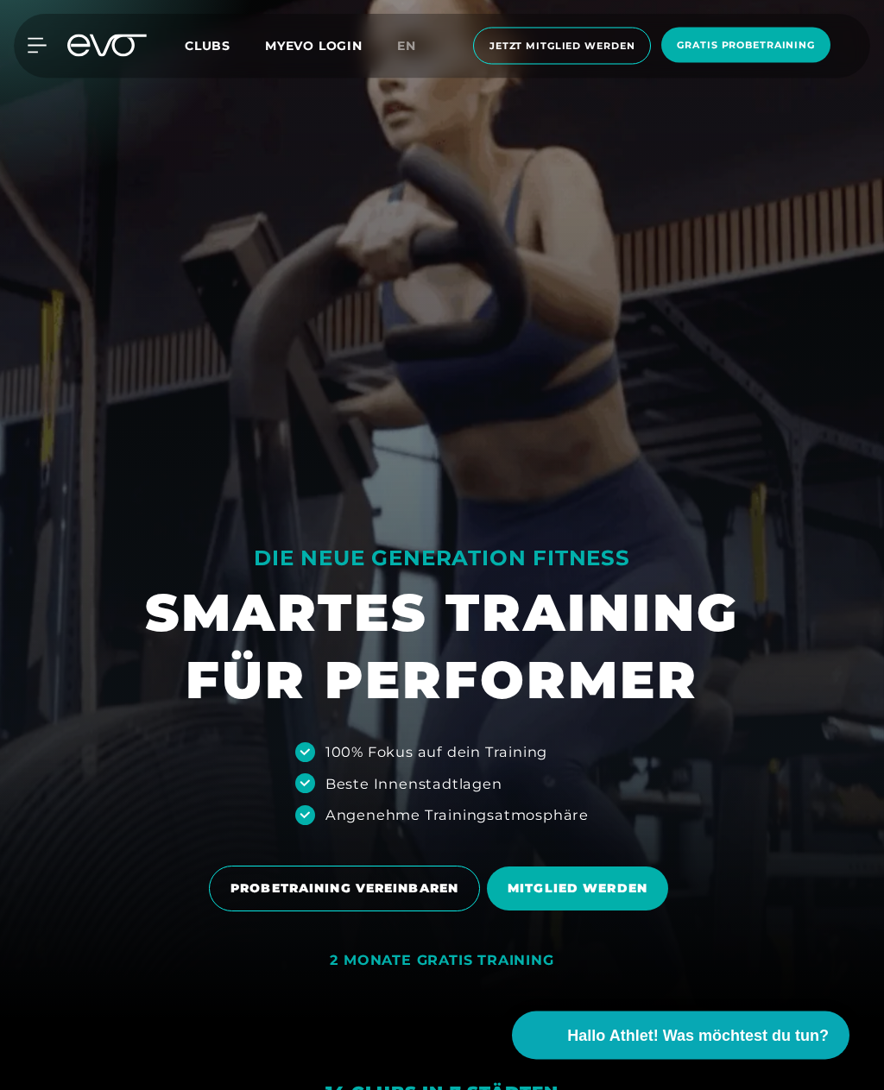
scroll to position [70, 0]
click at [786, 794] on span "Hallo Athlet! Was möchtest du tun?" at bounding box center [698, 1036] width 262 height 23
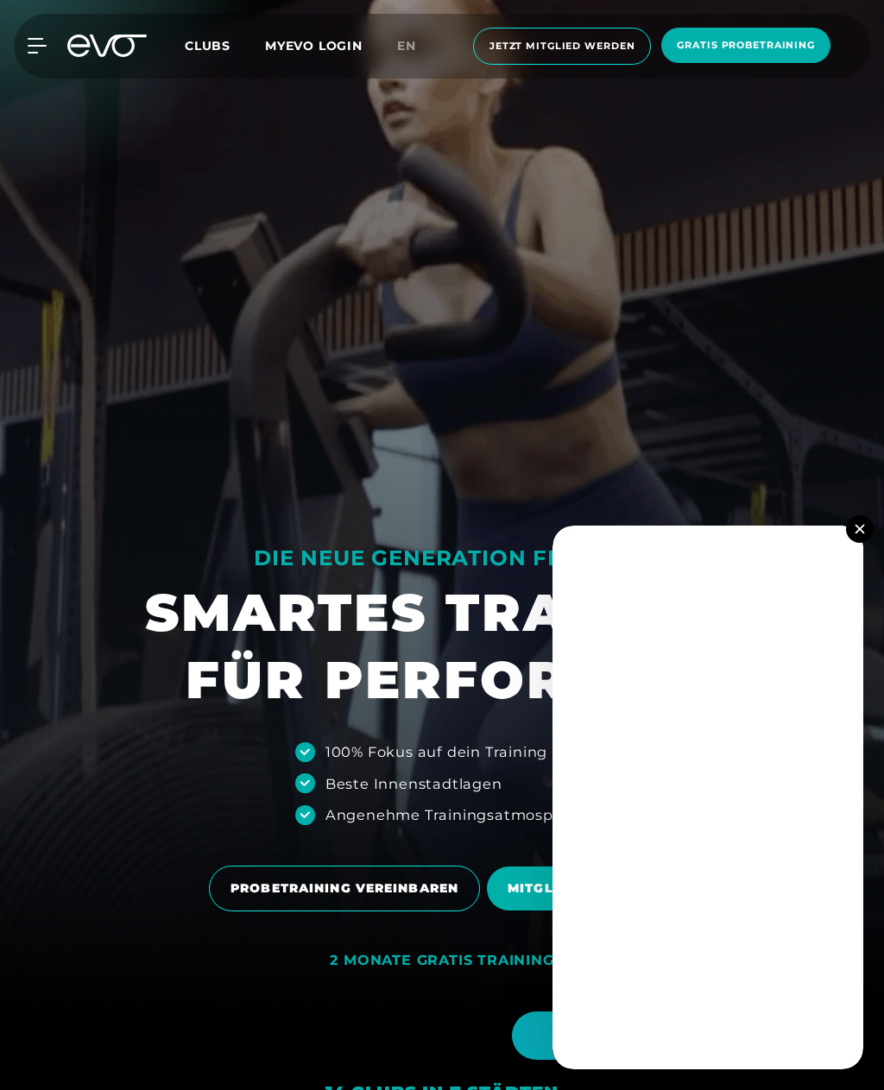
click at [857, 534] on img at bounding box center [859, 528] width 9 height 9
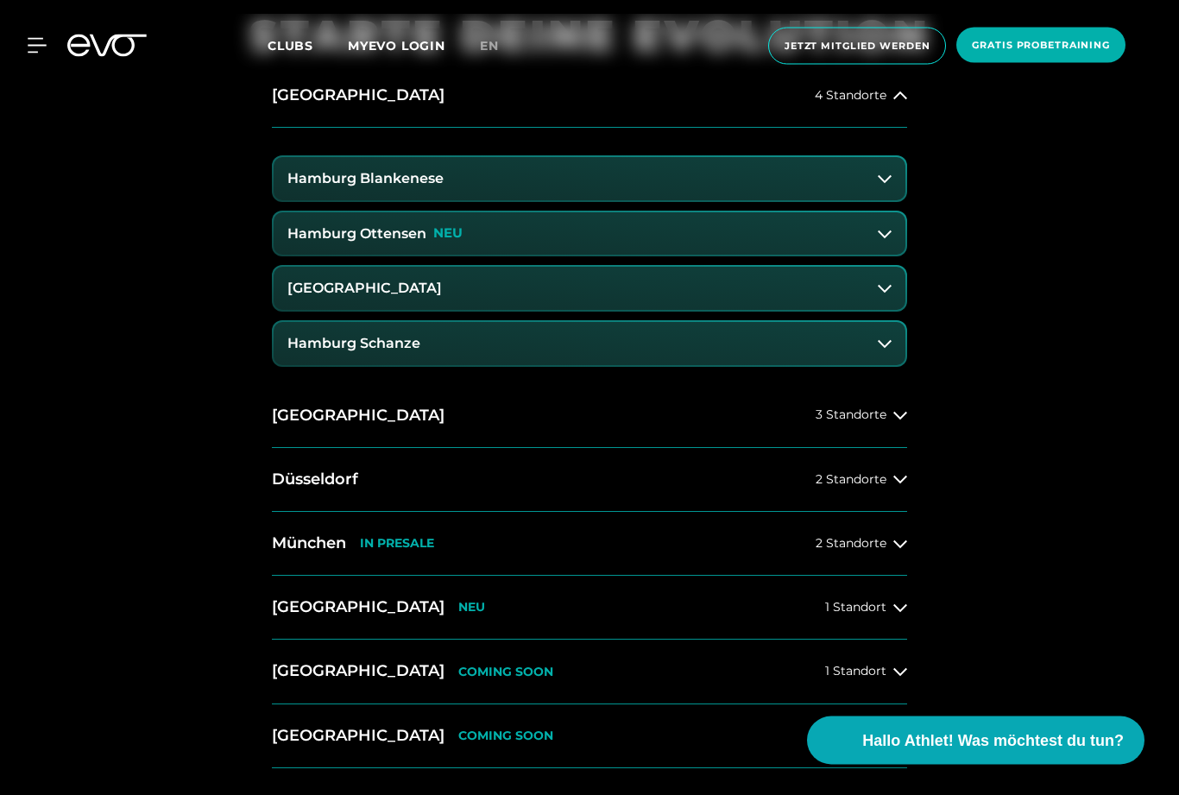
scroll to position [905, 0]
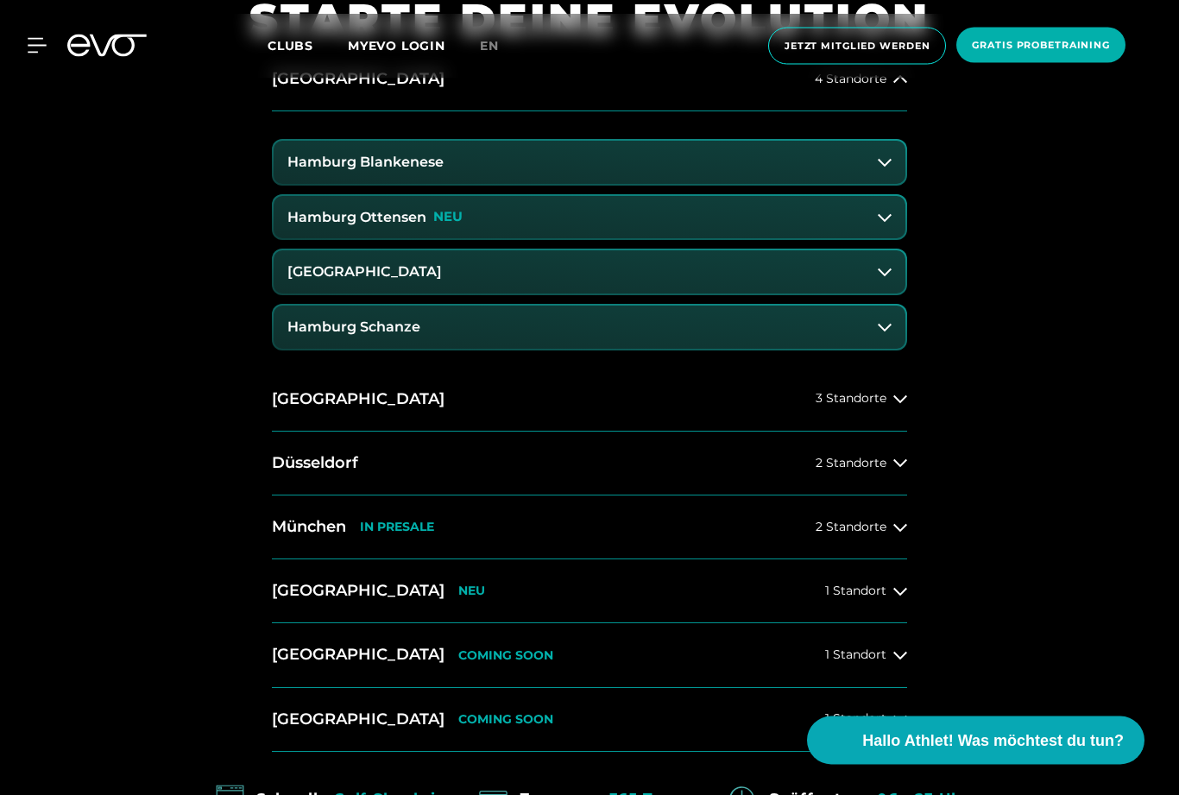
click at [884, 534] on span "2 Standorte" at bounding box center [851, 527] width 71 height 13
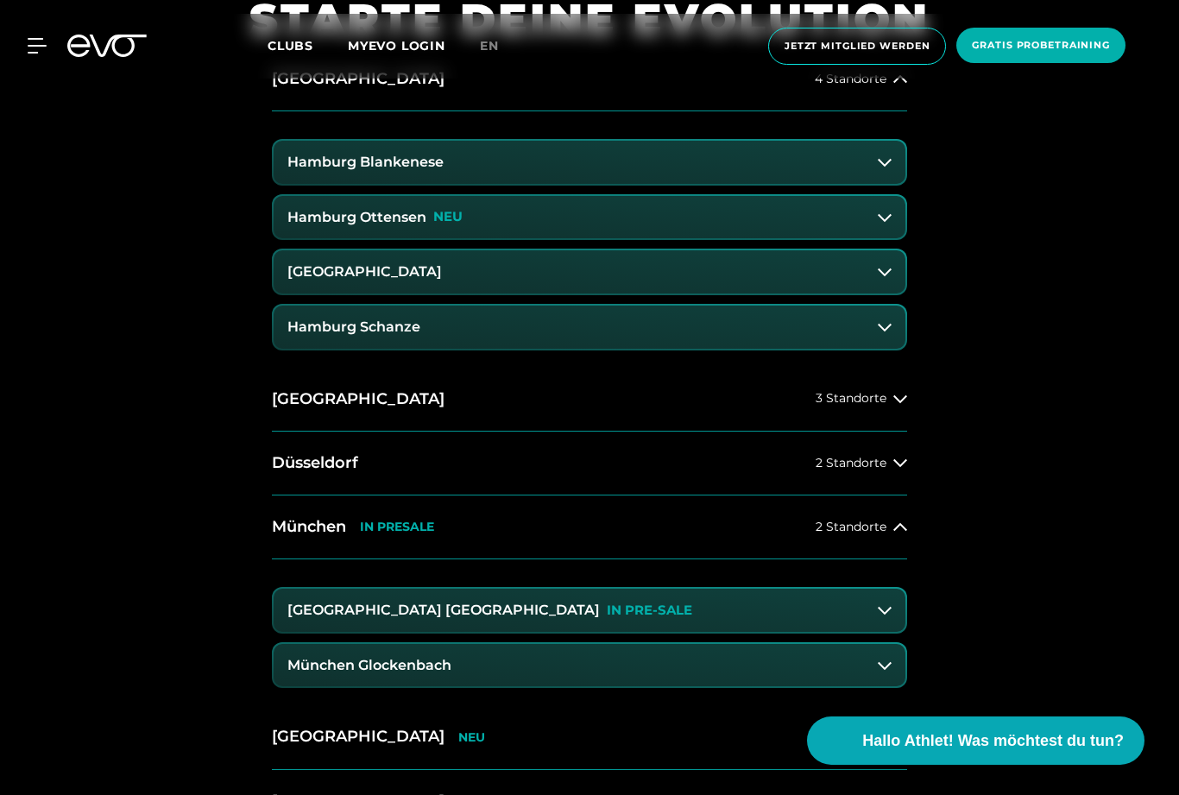
click at [892, 534] on div "2 Standorte" at bounding box center [862, 528] width 92 height 14
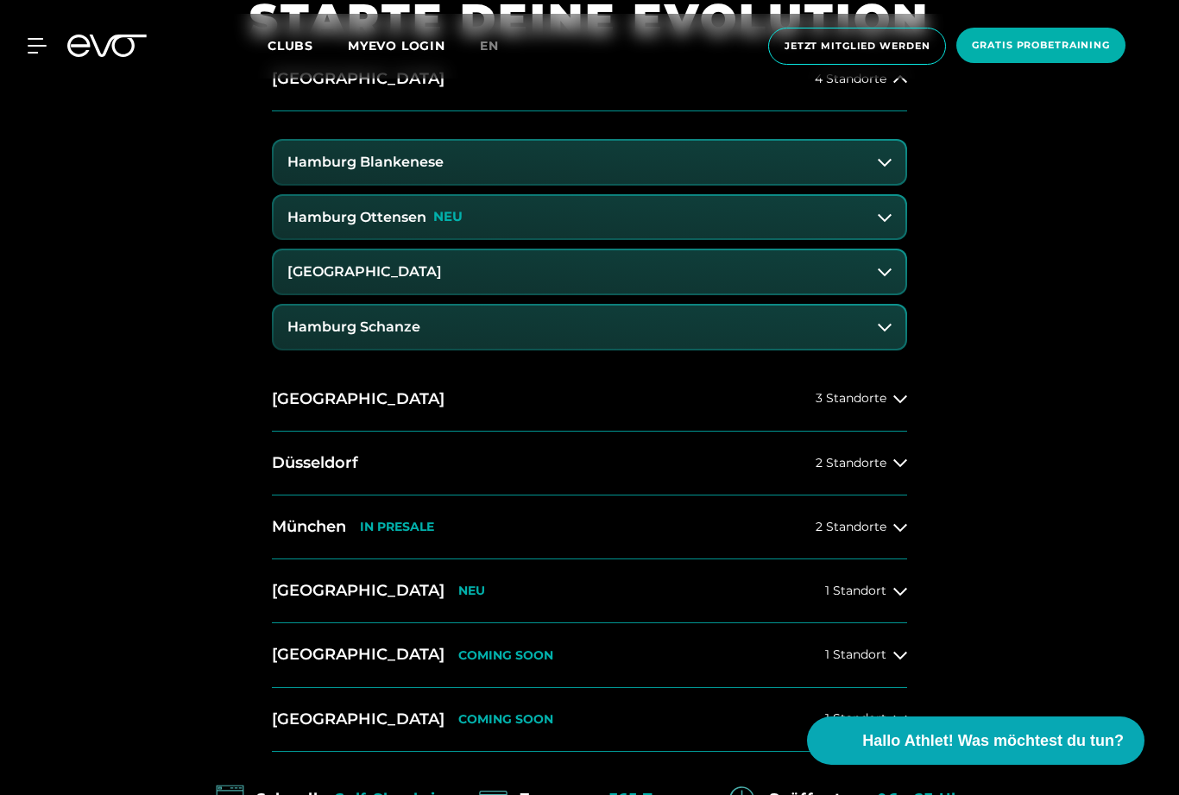
click at [893, 534] on div "2 Standorte" at bounding box center [862, 528] width 92 height 14
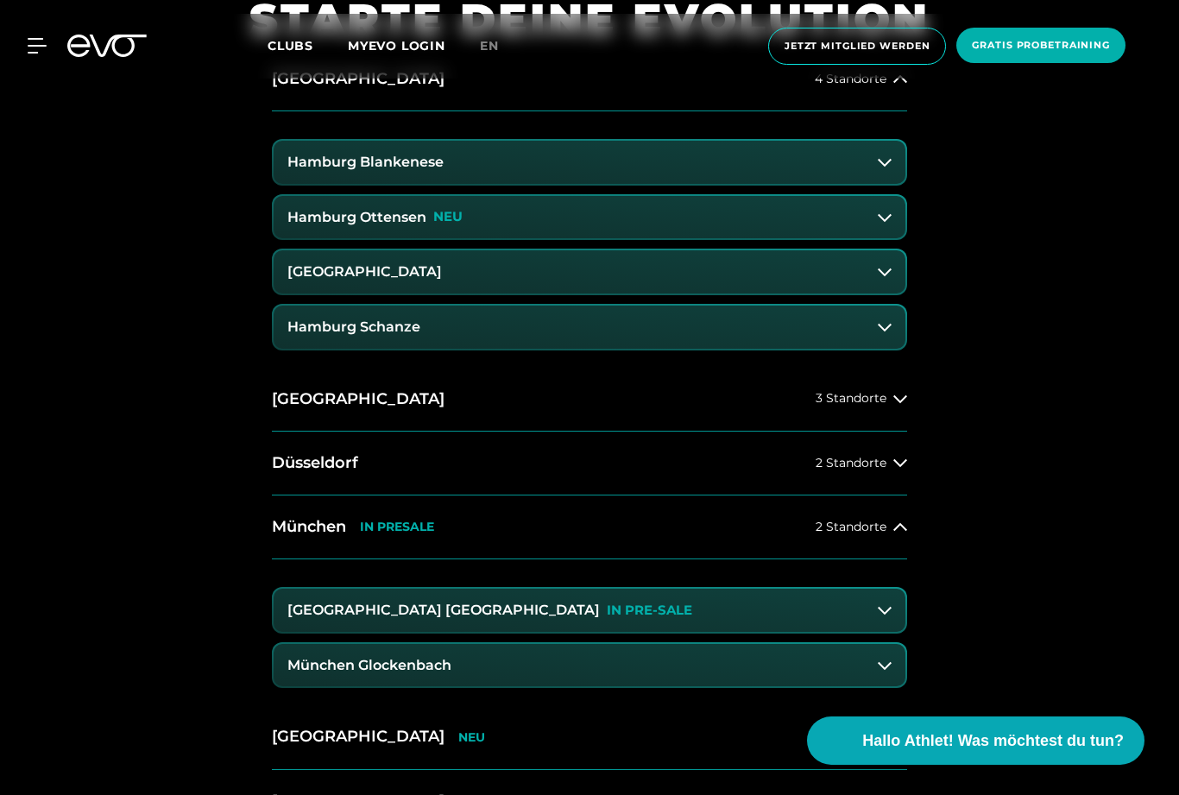
click at [895, 534] on icon at bounding box center [900, 528] width 14 height 14
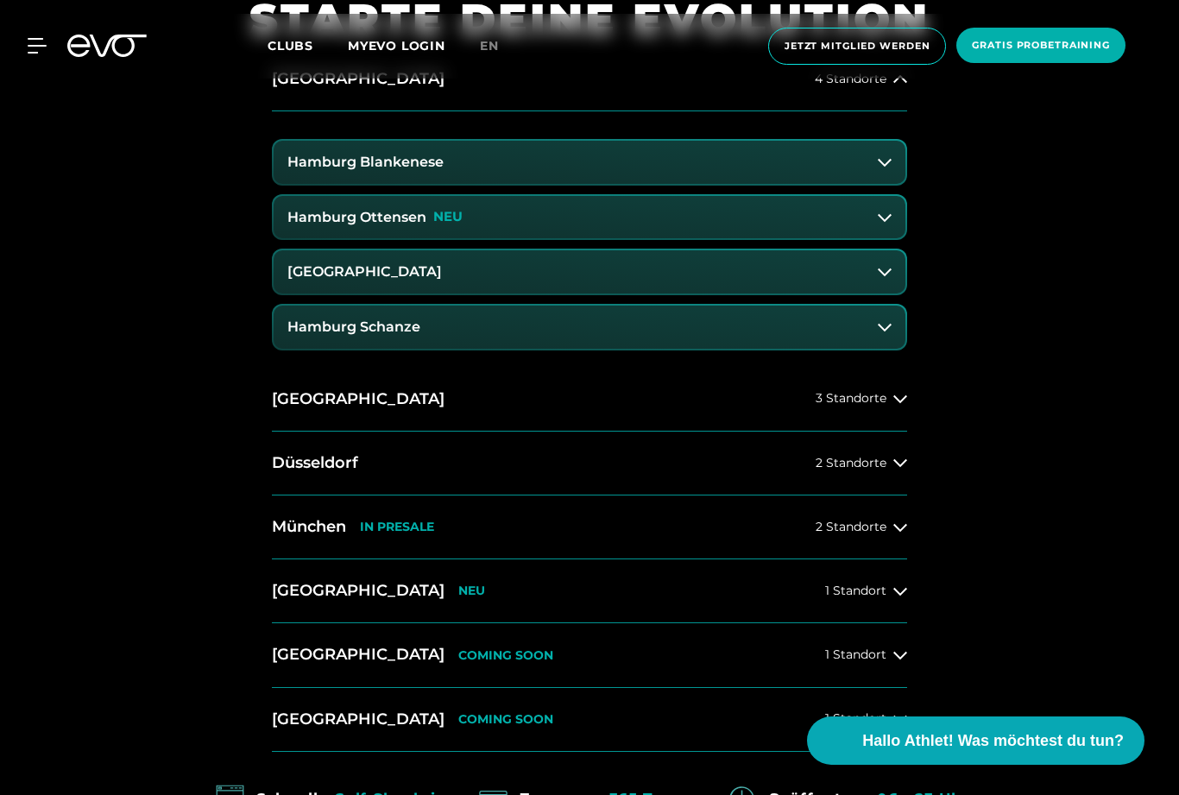
click at [889, 86] on div "4 Standorte" at bounding box center [861, 80] width 92 height 14
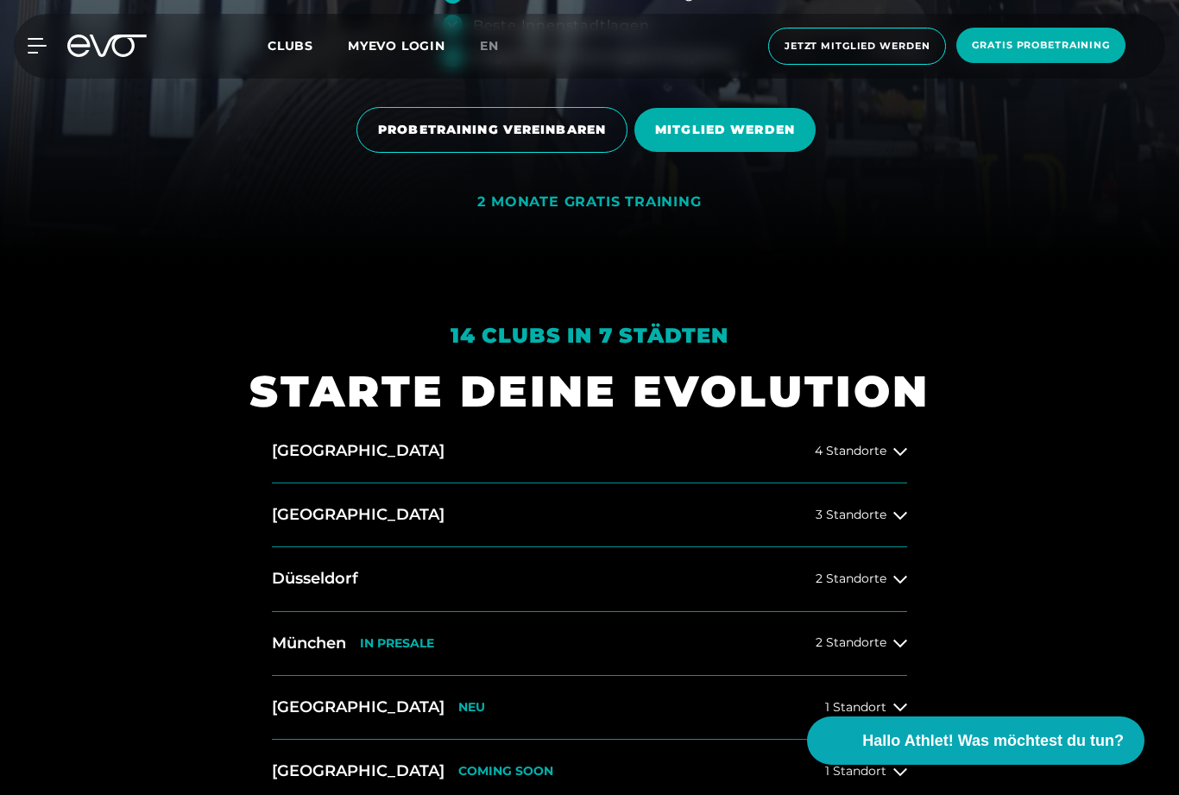
scroll to position [532, 0]
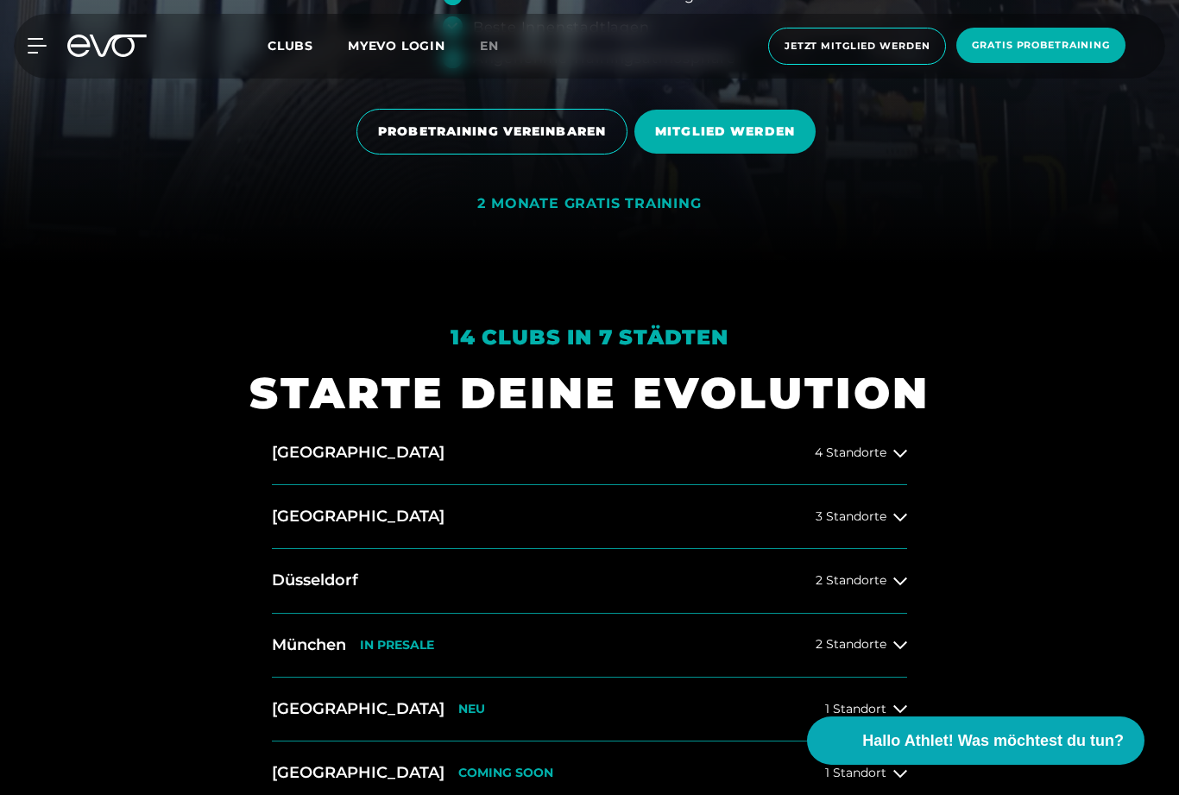
click at [767, 141] on span "MITGLIED WERDEN" at bounding box center [725, 132] width 140 height 18
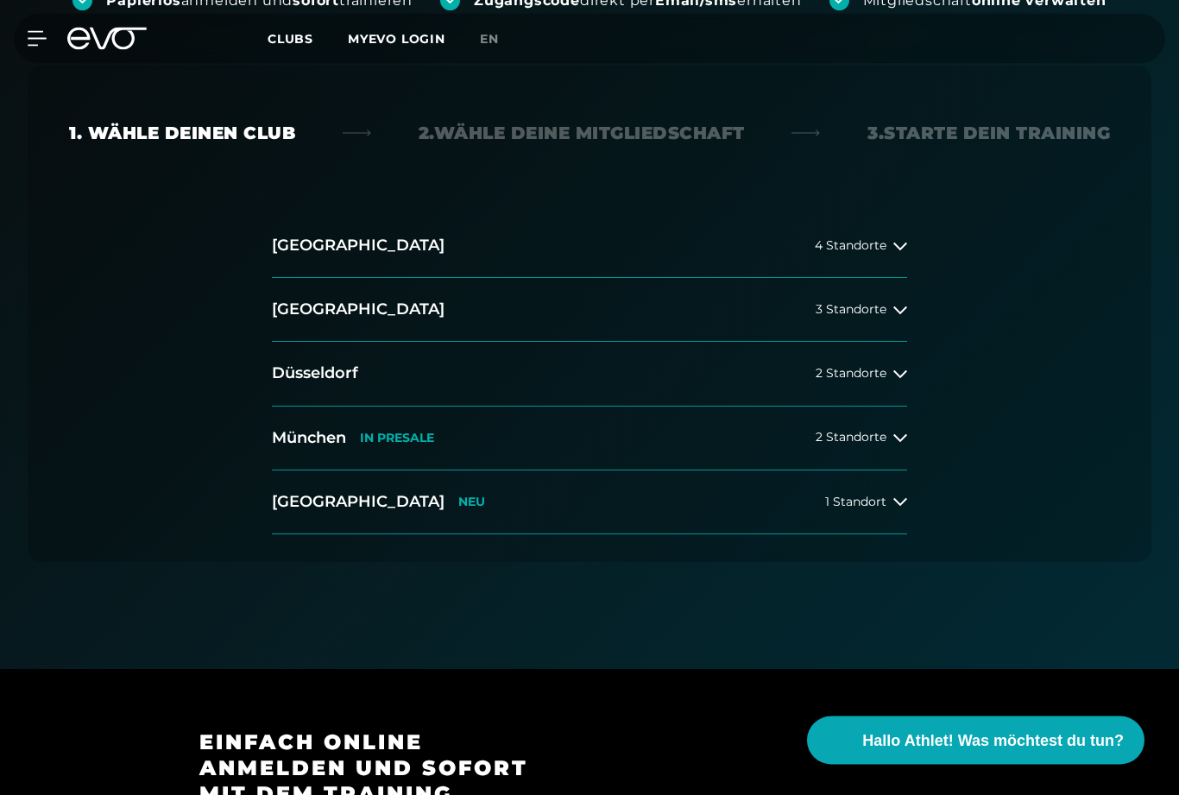
click at [906, 248] on icon at bounding box center [900, 247] width 14 height 14
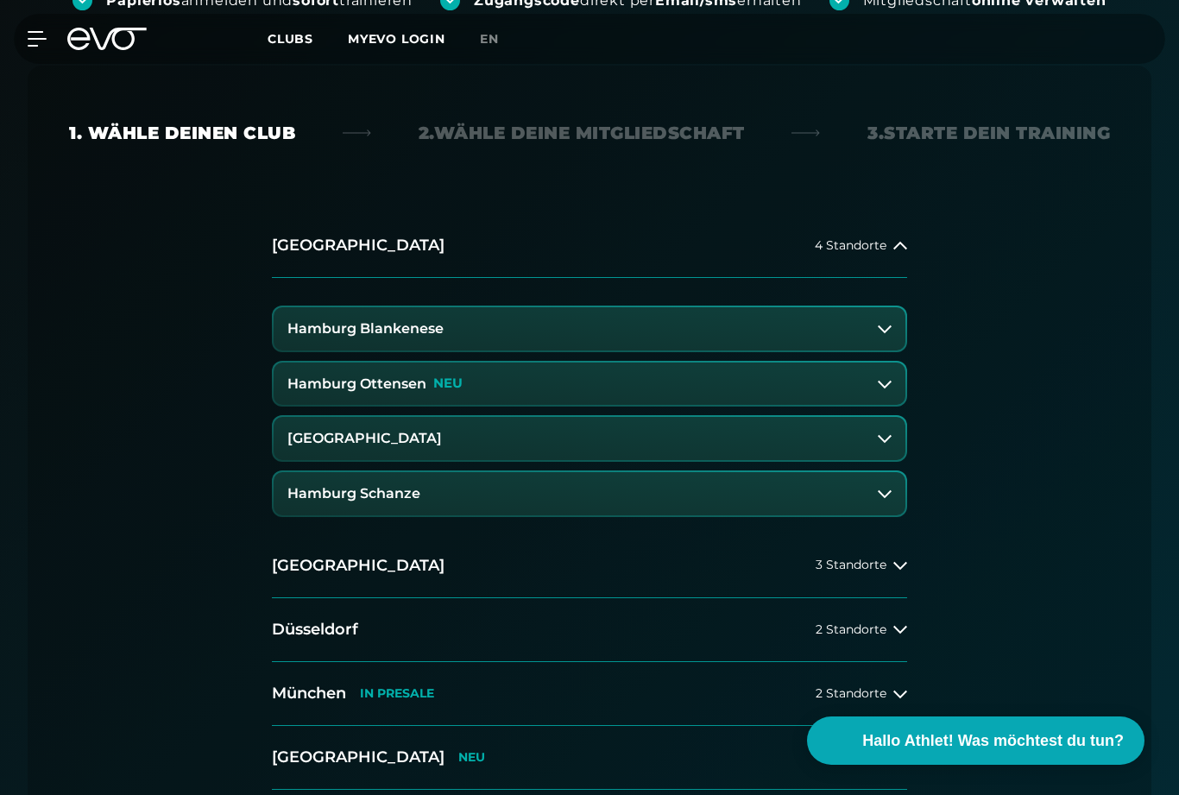
click at [895, 338] on button "Hamburg Blankenese" at bounding box center [590, 328] width 632 height 43
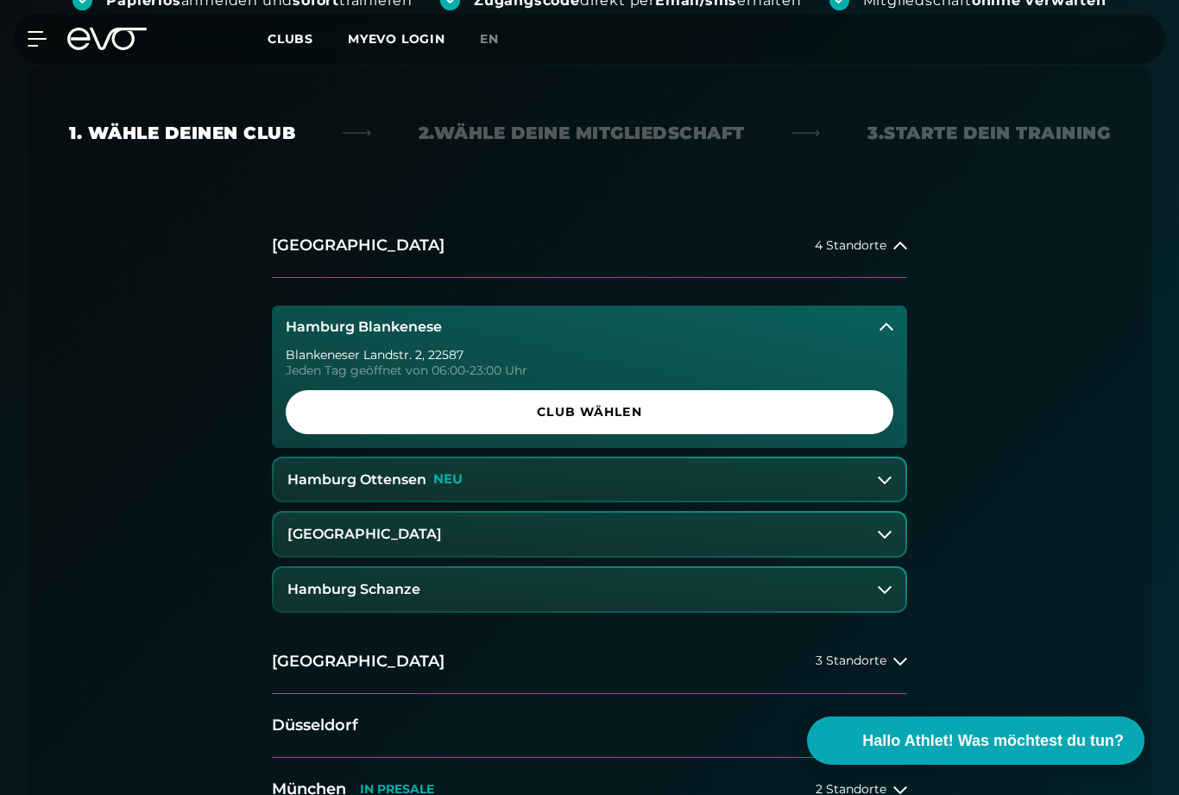
click at [824, 415] on span "Club wählen" at bounding box center [589, 412] width 566 height 18
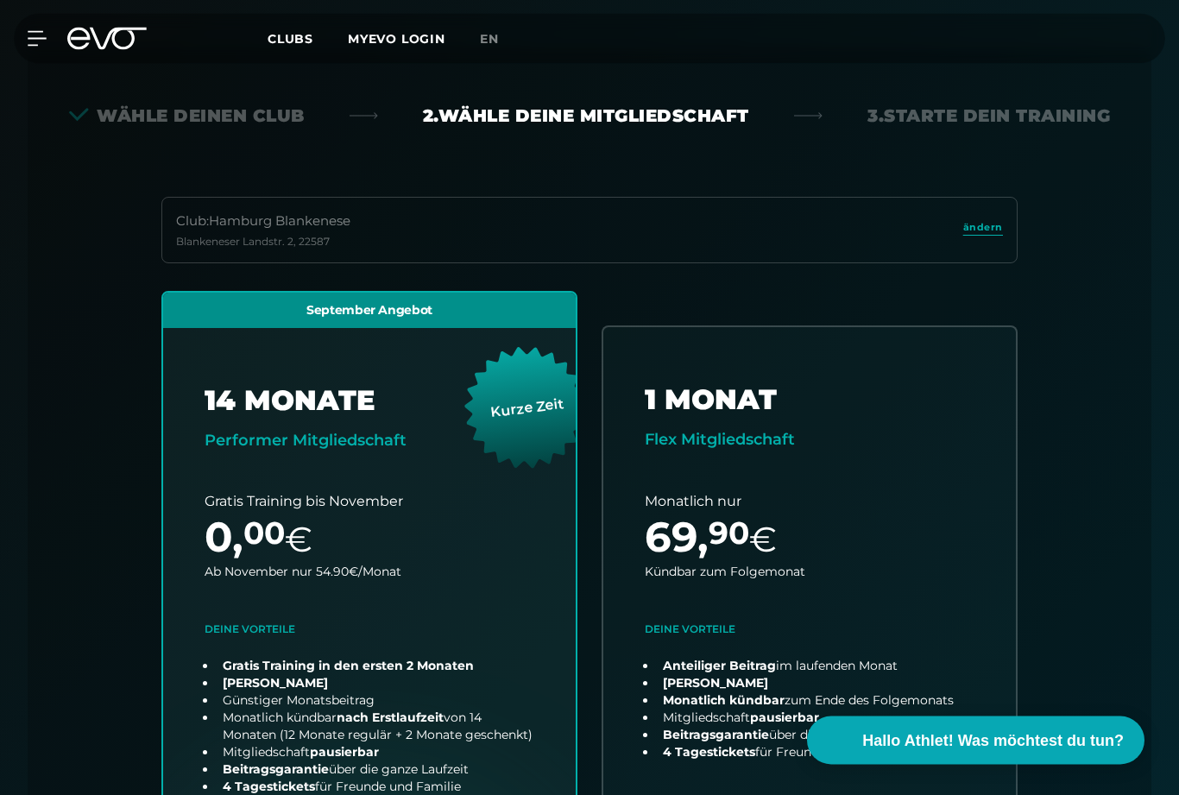
scroll to position [601, 0]
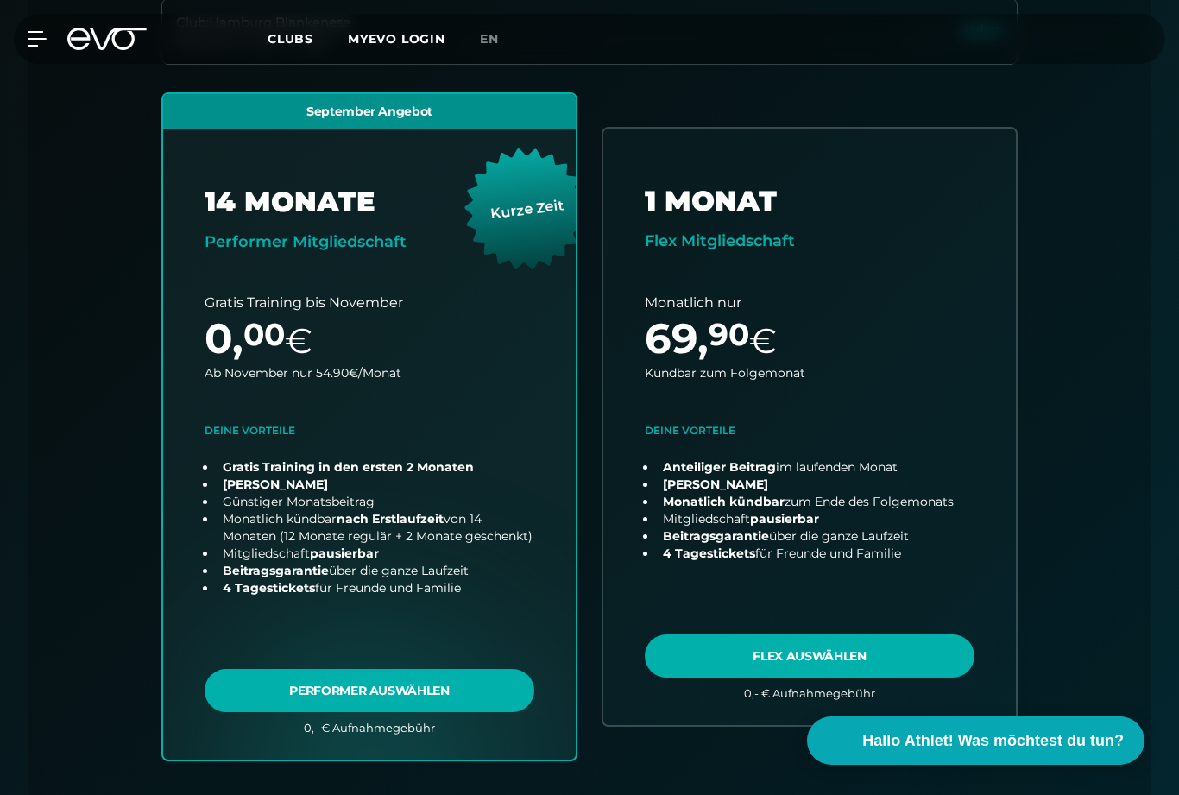
click at [273, 421] on link "choose plan" at bounding box center [369, 427] width 413 height 666
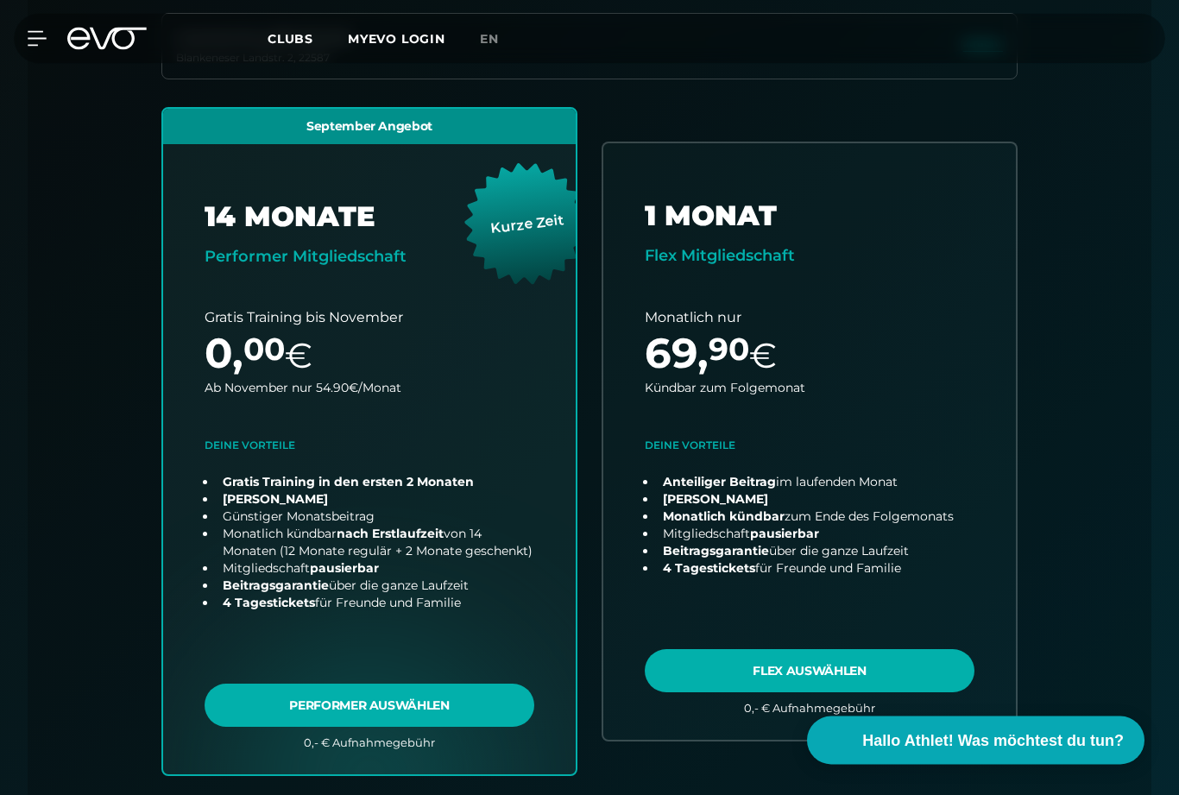
scroll to position [587, 0]
click at [1047, 186] on div "Club : Hamburg Blankenese Blankeneser Landstr. 2 , 22587 ändern September Angeb…" at bounding box center [589, 414] width 1041 height 805
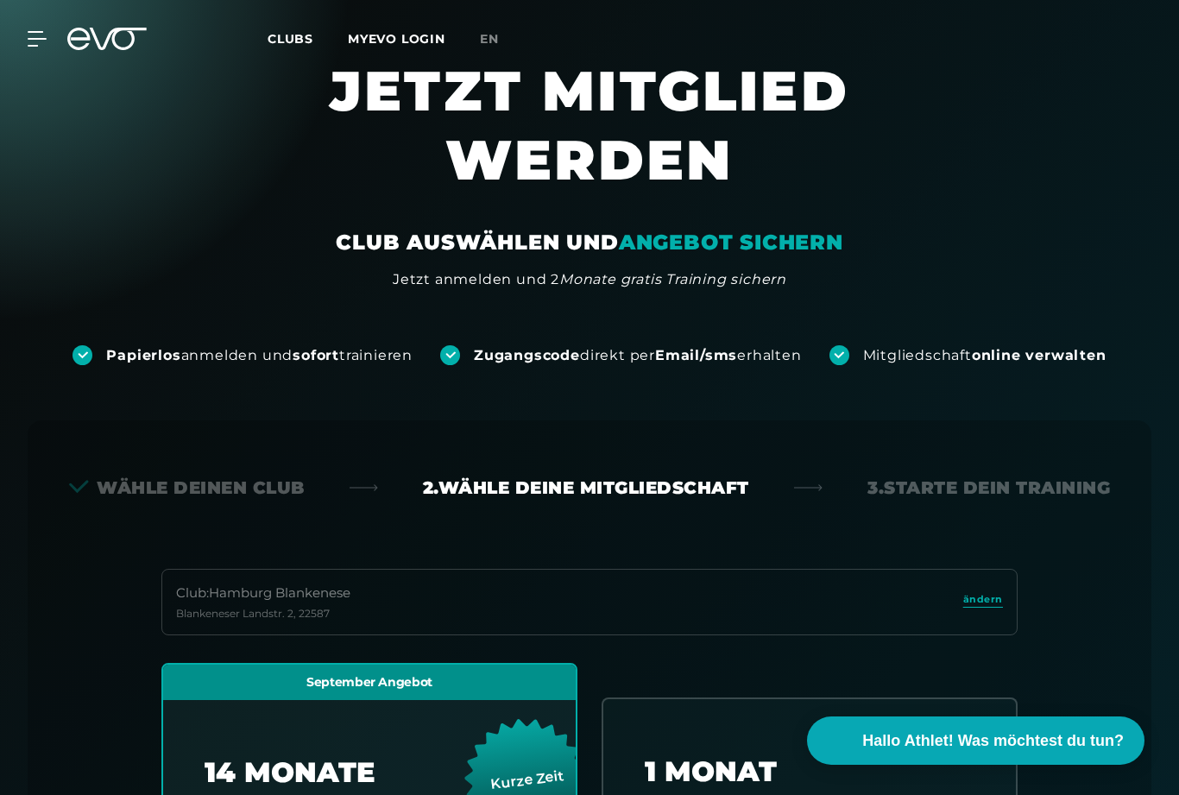
scroll to position [0, 0]
